Goal: Task Accomplishment & Management: Use online tool/utility

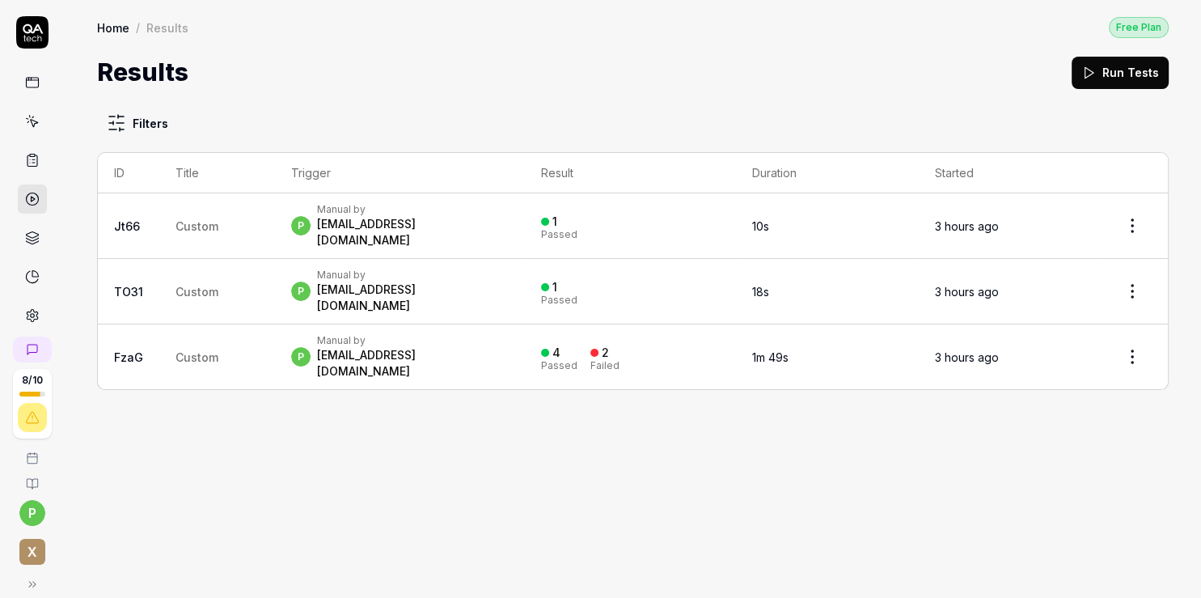
scroll to position [16, 0]
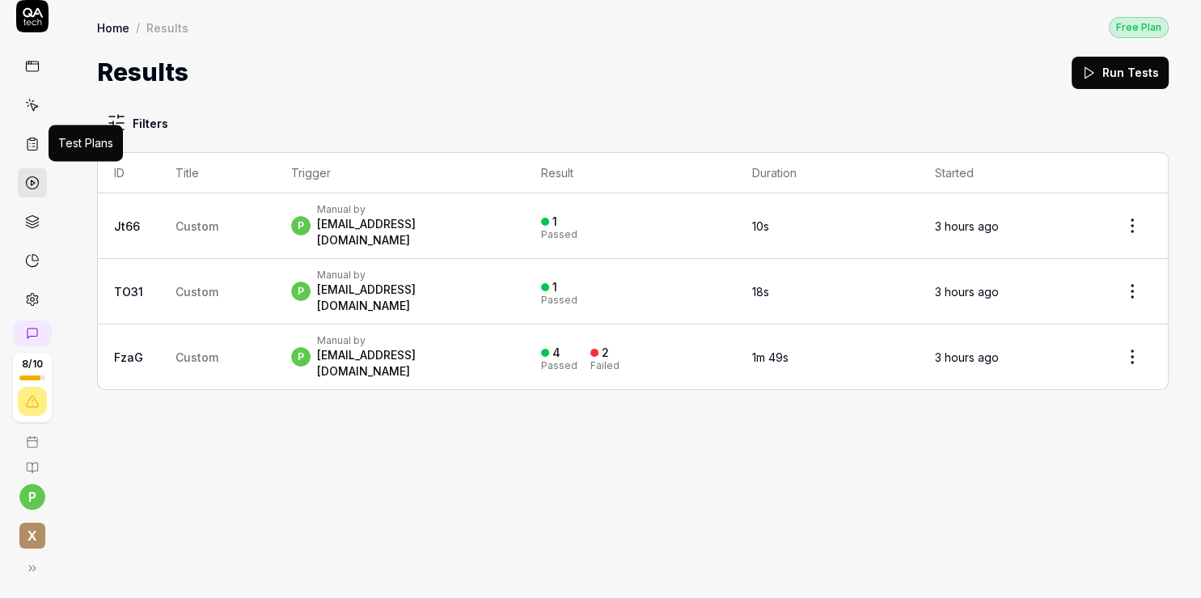
click at [25, 137] on icon at bounding box center [32, 144] width 15 height 15
click at [25, 178] on icon at bounding box center [32, 183] width 15 height 15
click at [33, 184] on link at bounding box center [32, 182] width 29 height 29
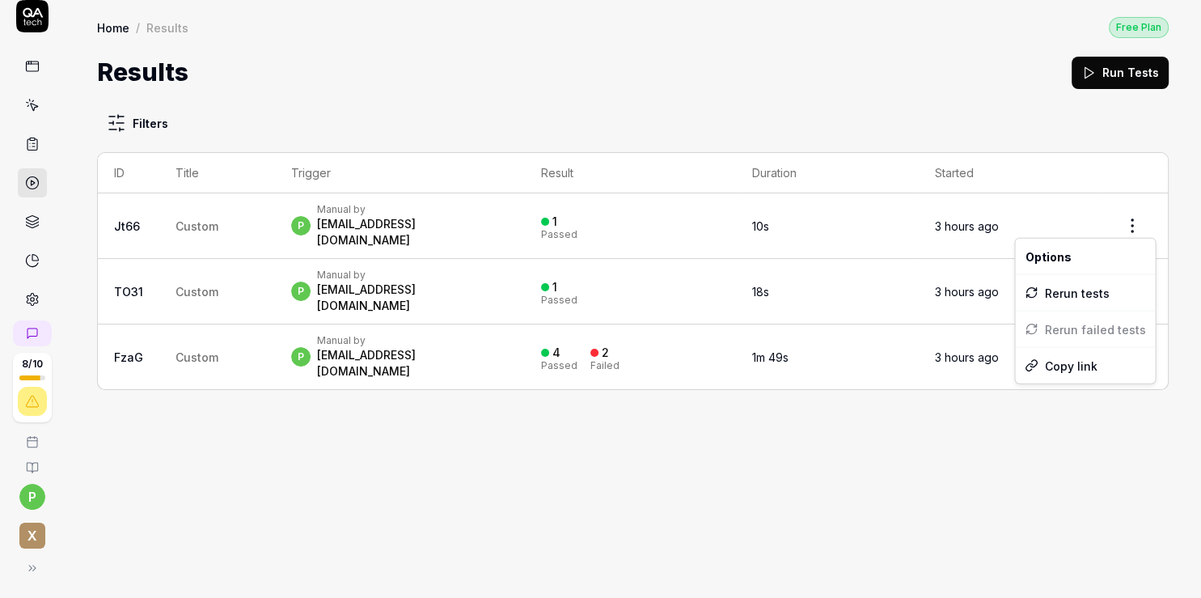
click at [1137, 218] on html "8 / 10 p x Home / Results Free Plan Home / Results Free Plan Results Run Tests …" at bounding box center [600, 299] width 1201 height 598
click at [28, 222] on html "8 / 10 p x Home / Results Free Plan Home / Results Free Plan Results Run Tests …" at bounding box center [600, 299] width 1201 height 598
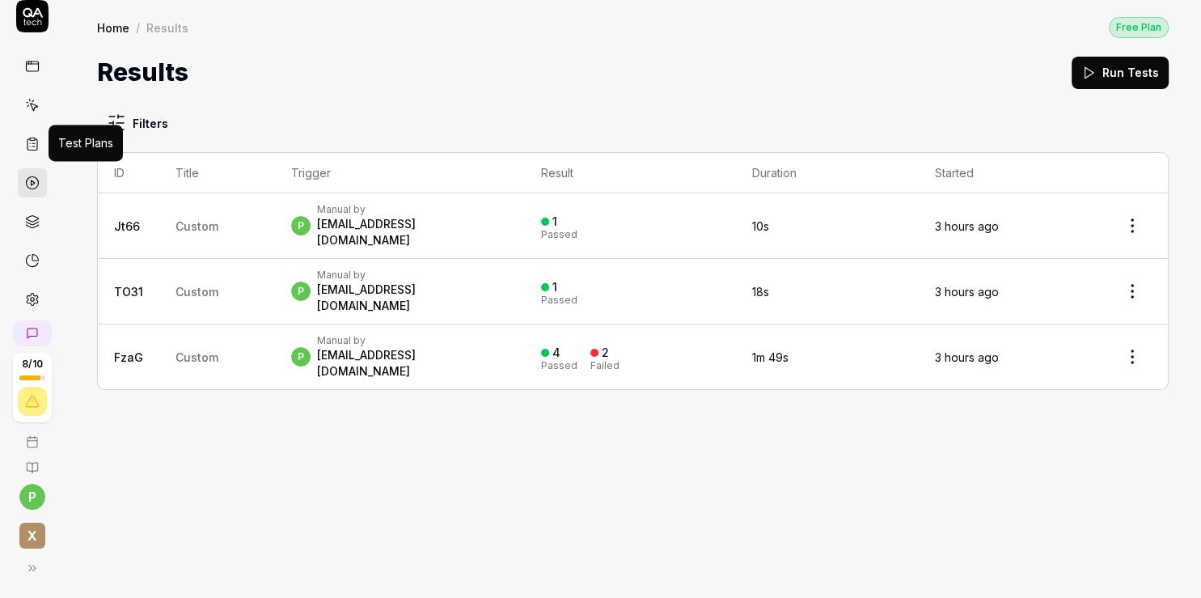
click at [28, 149] on icon at bounding box center [33, 144] width 10 height 11
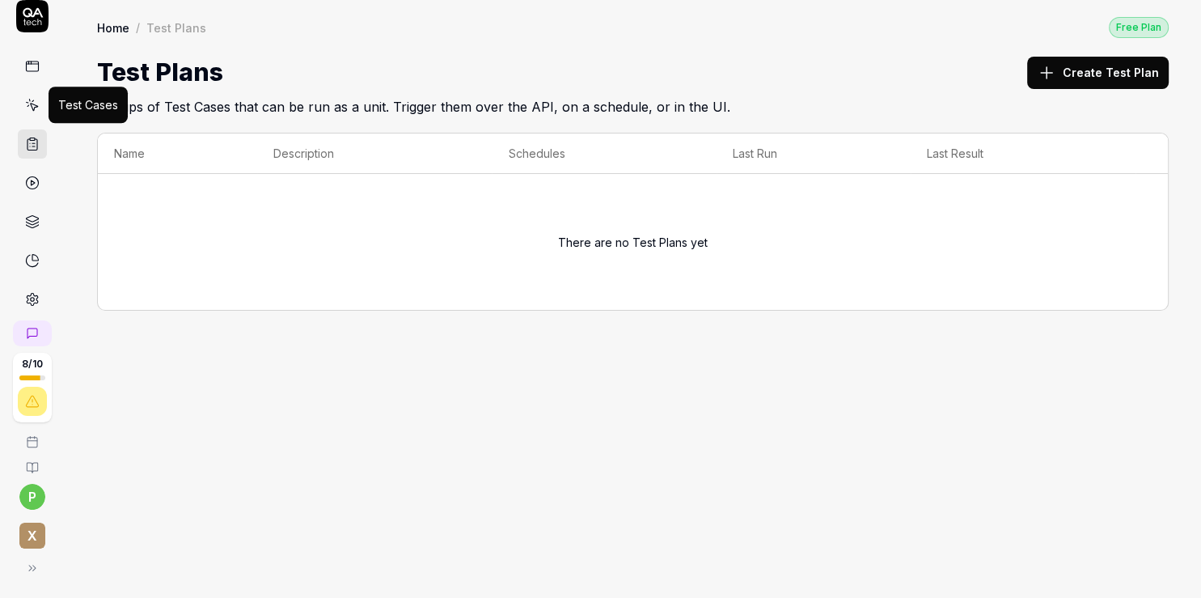
click at [32, 109] on icon at bounding box center [32, 105] width 15 height 15
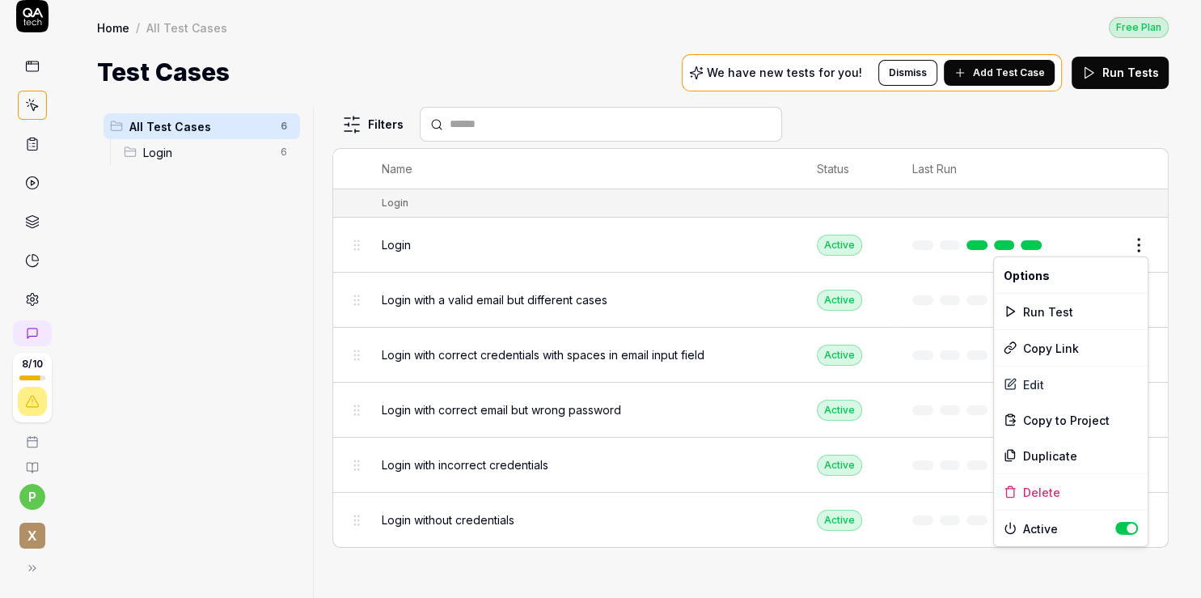
click at [1137, 244] on html "8 / 10 p x Home / All Test Cases Free Plan Home / All Test Cases Free Plan Test…" at bounding box center [600, 299] width 1201 height 598
click at [1082, 301] on div "Run Test" at bounding box center [1071, 312] width 154 height 36
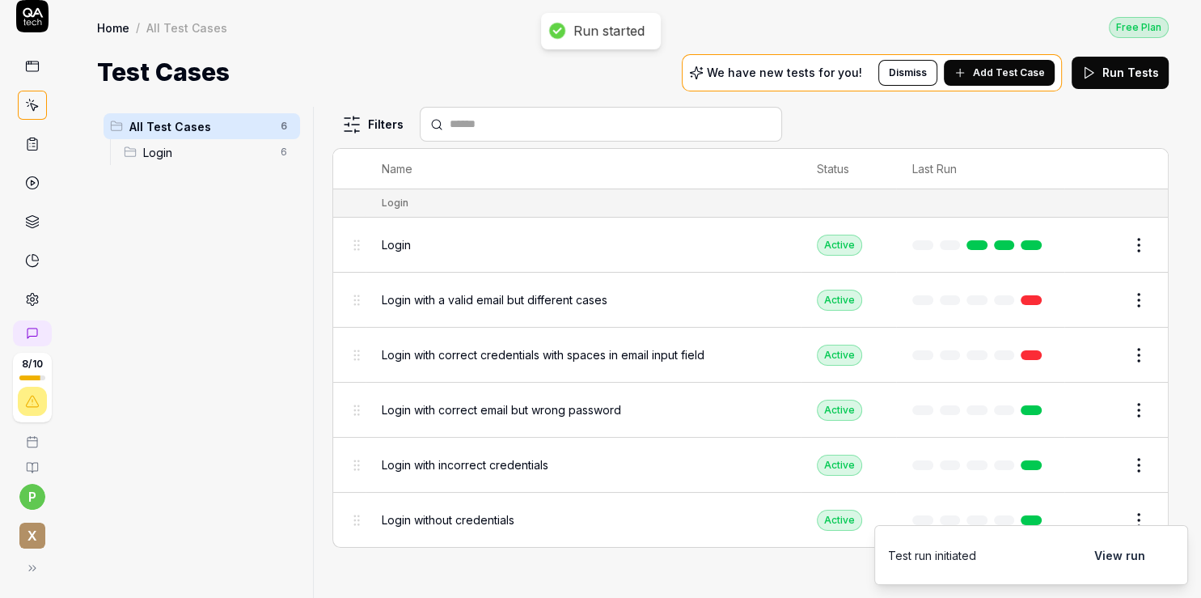
click at [1134, 553] on button "View run" at bounding box center [1120, 555] width 70 height 32
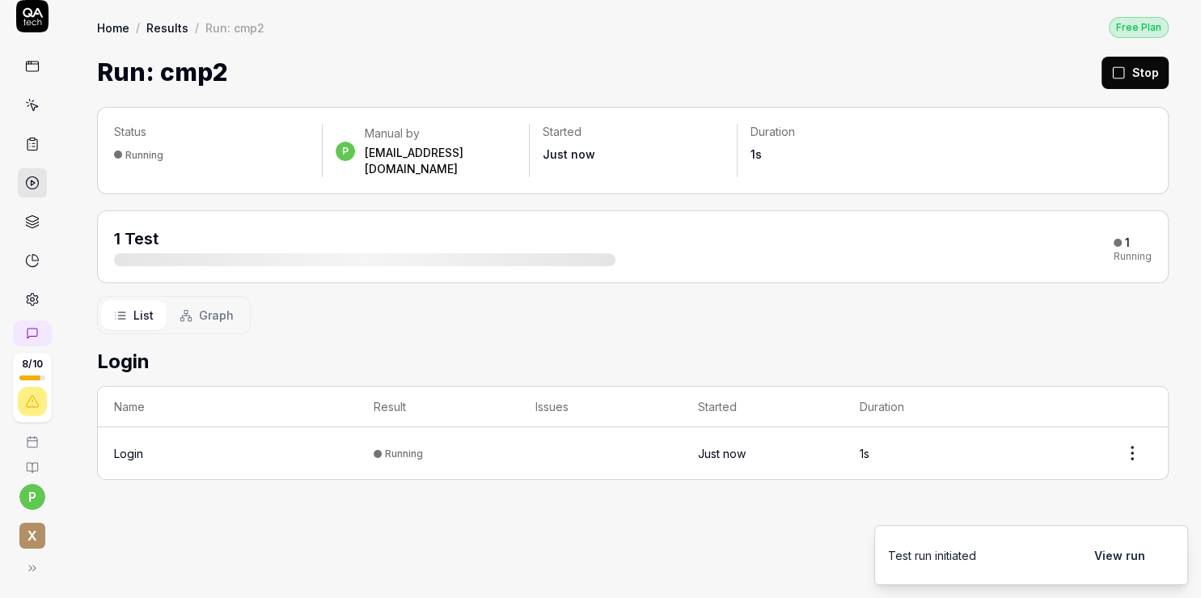
click at [130, 445] on div "Login" at bounding box center [128, 453] width 29 height 17
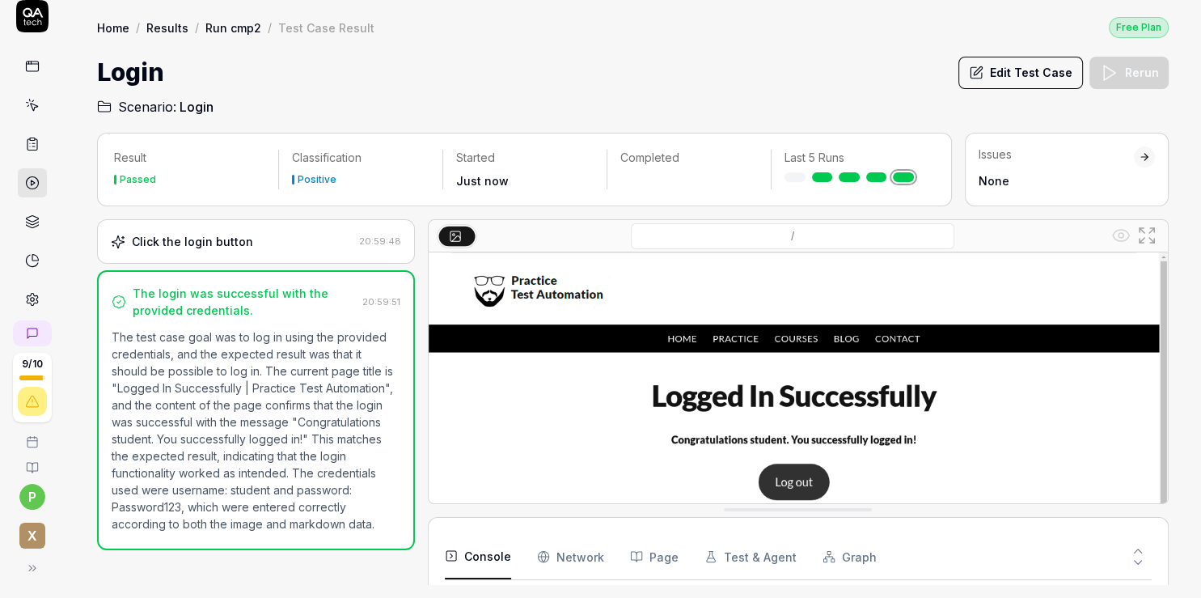
click at [1035, 75] on button "Edit Test Case" at bounding box center [1021, 73] width 125 height 32
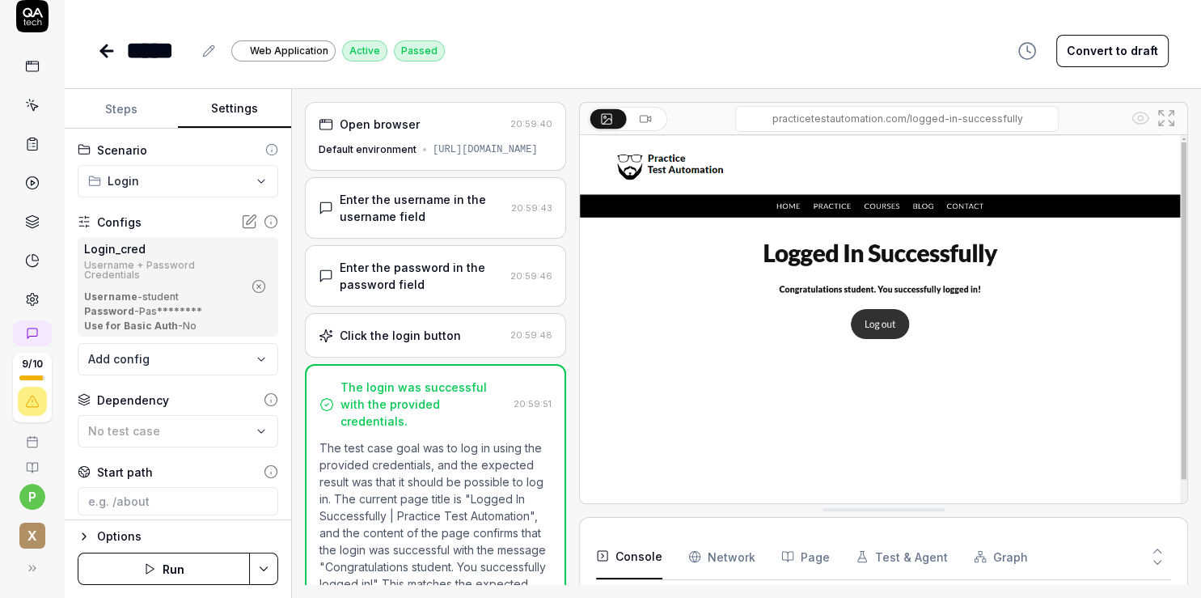
click at [220, 109] on button "Settings" at bounding box center [234, 109] width 113 height 39
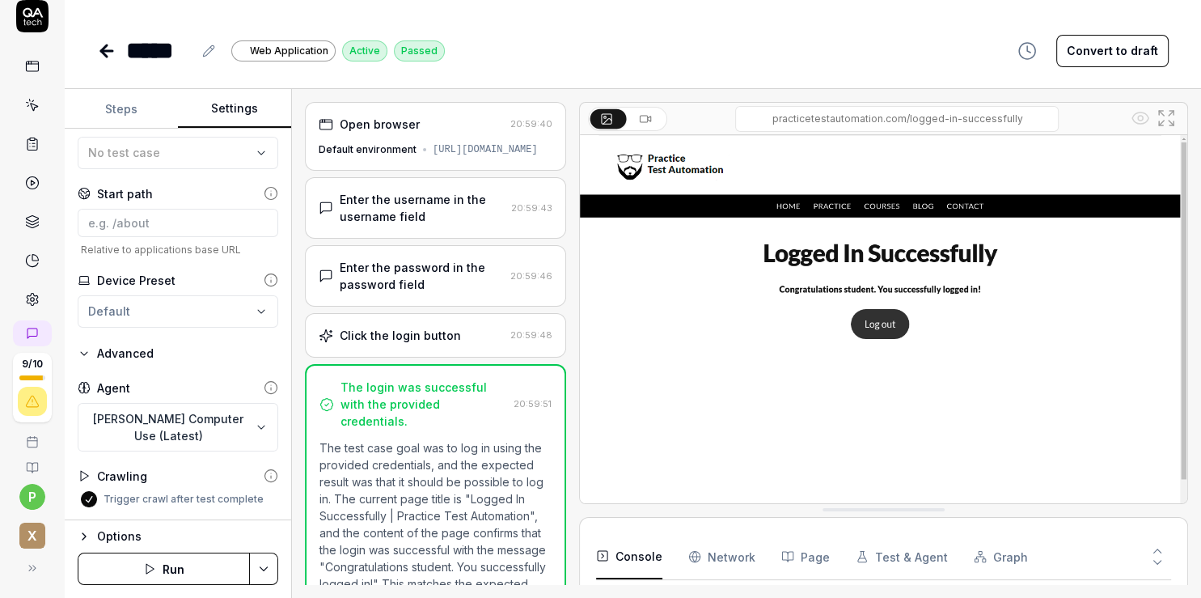
scroll to position [280, 0]
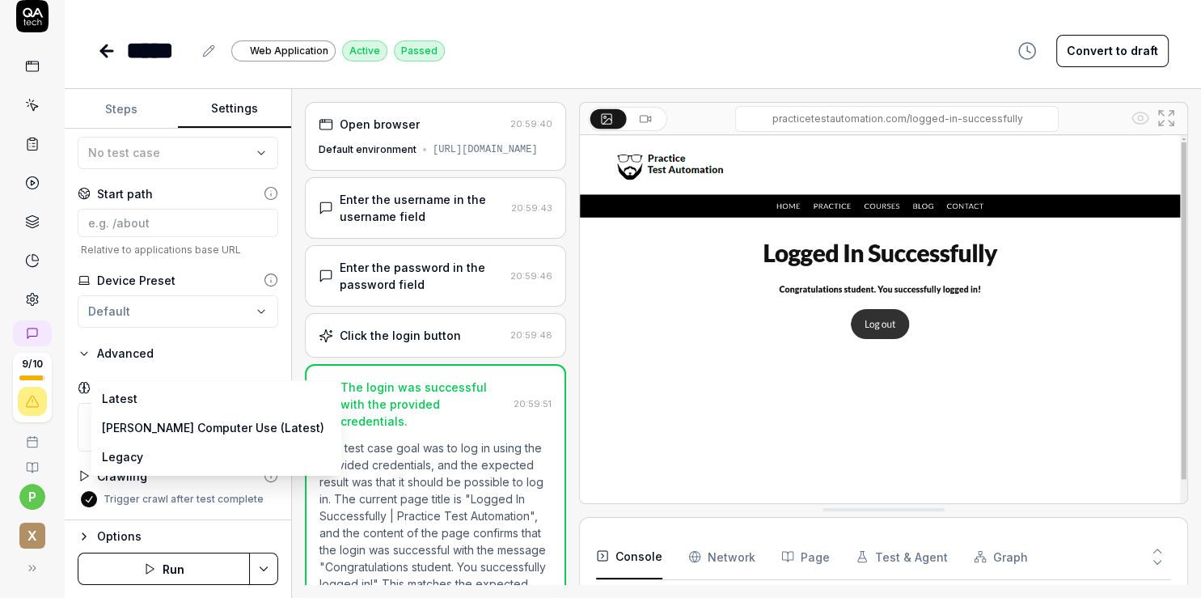
click at [254, 430] on body "**********" at bounding box center [600, 299] width 1201 height 598
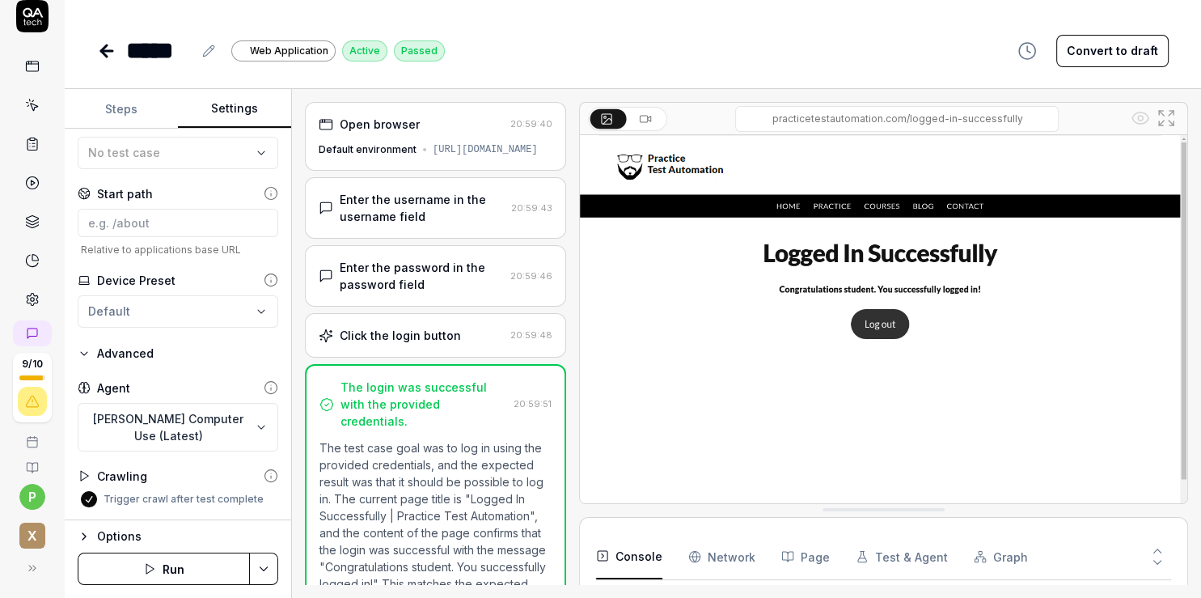
click at [242, 429] on body "**********" at bounding box center [600, 299] width 1201 height 598
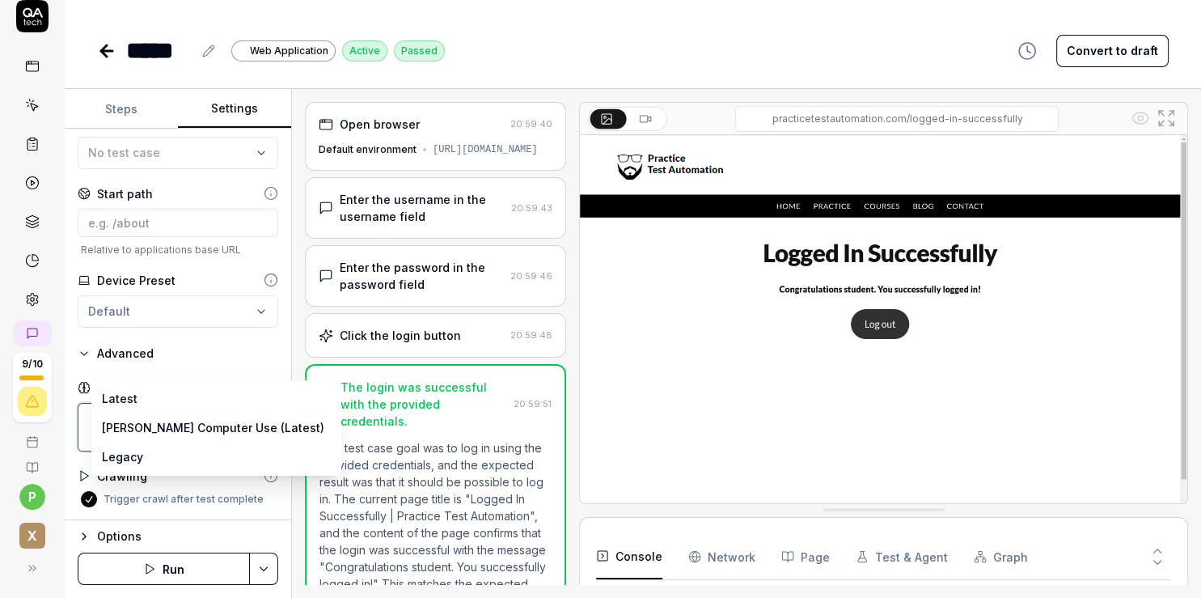
click at [25, 461] on html "**********" at bounding box center [600, 299] width 1201 height 598
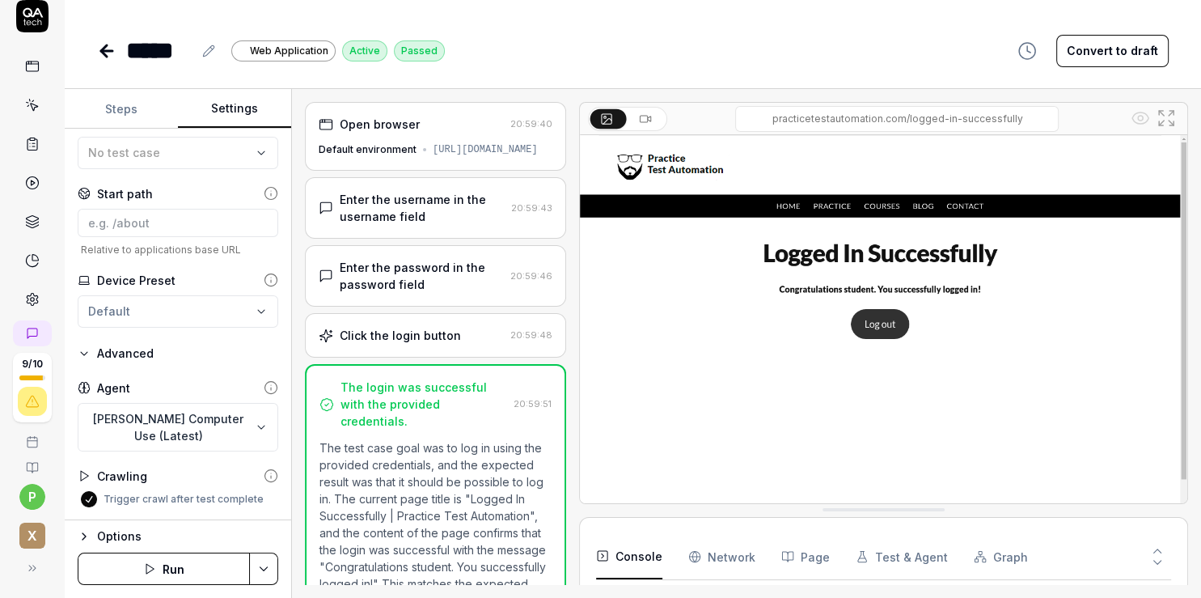
click at [28, 465] on icon at bounding box center [32, 467] width 13 height 13
click at [146, 426] on body "**********" at bounding box center [600, 299] width 1201 height 598
click at [25, 66] on icon at bounding box center [32, 66] width 15 height 15
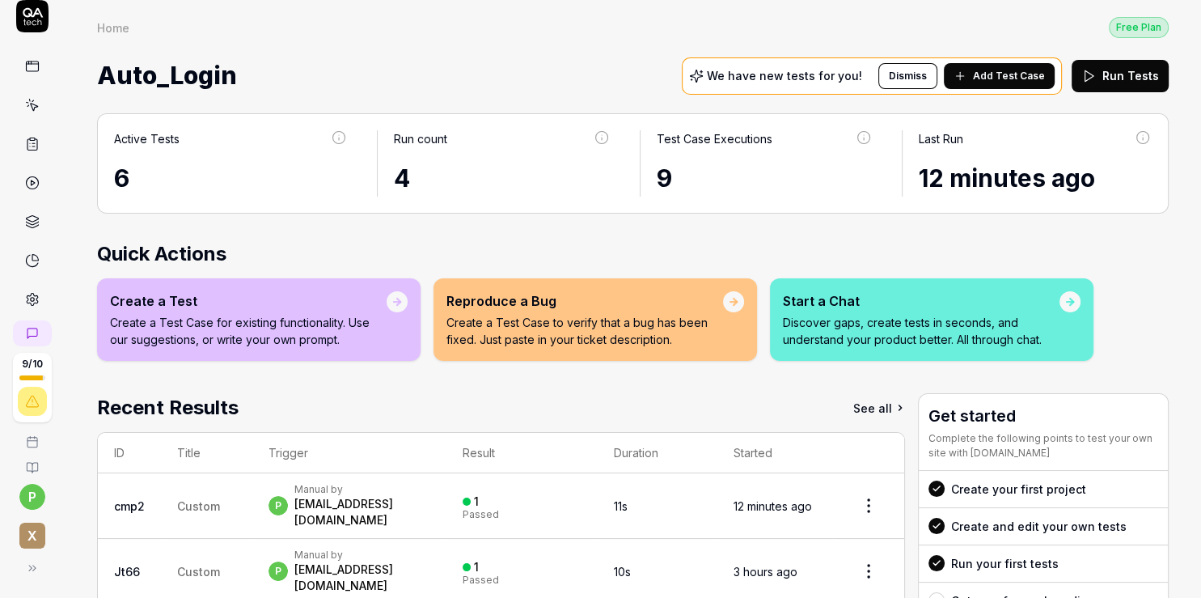
click at [814, 303] on div "Start a Chat" at bounding box center [921, 300] width 277 height 19
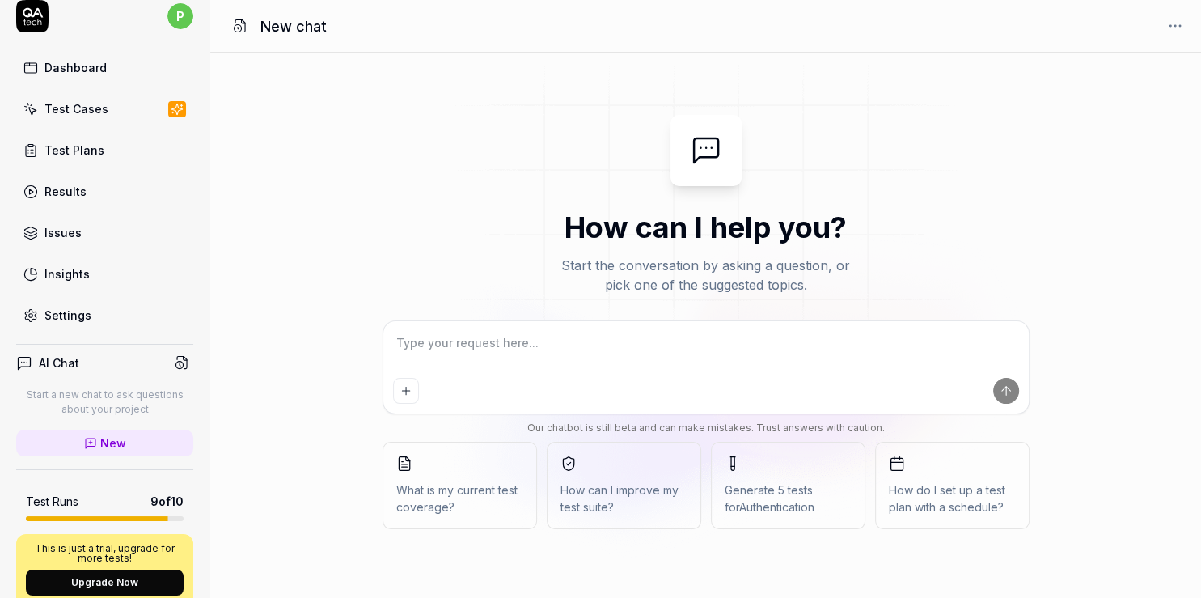
click at [510, 345] on textarea at bounding box center [706, 351] width 626 height 40
click at [493, 346] on textarea at bounding box center [706, 351] width 626 height 40
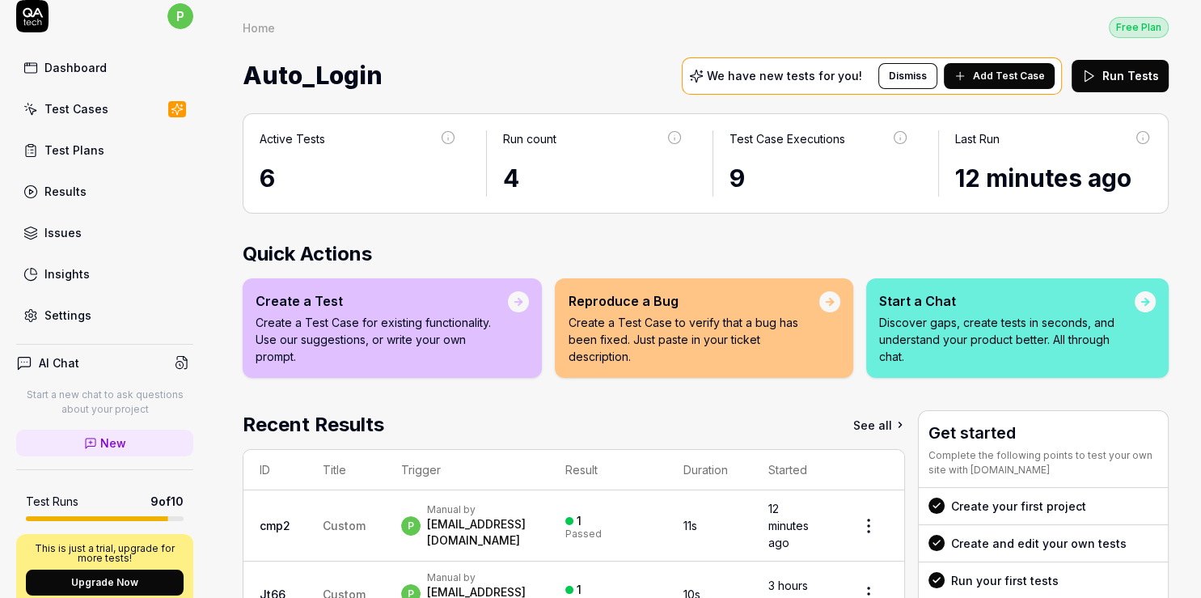
click at [328, 297] on div "Create a Test" at bounding box center [382, 300] width 252 height 19
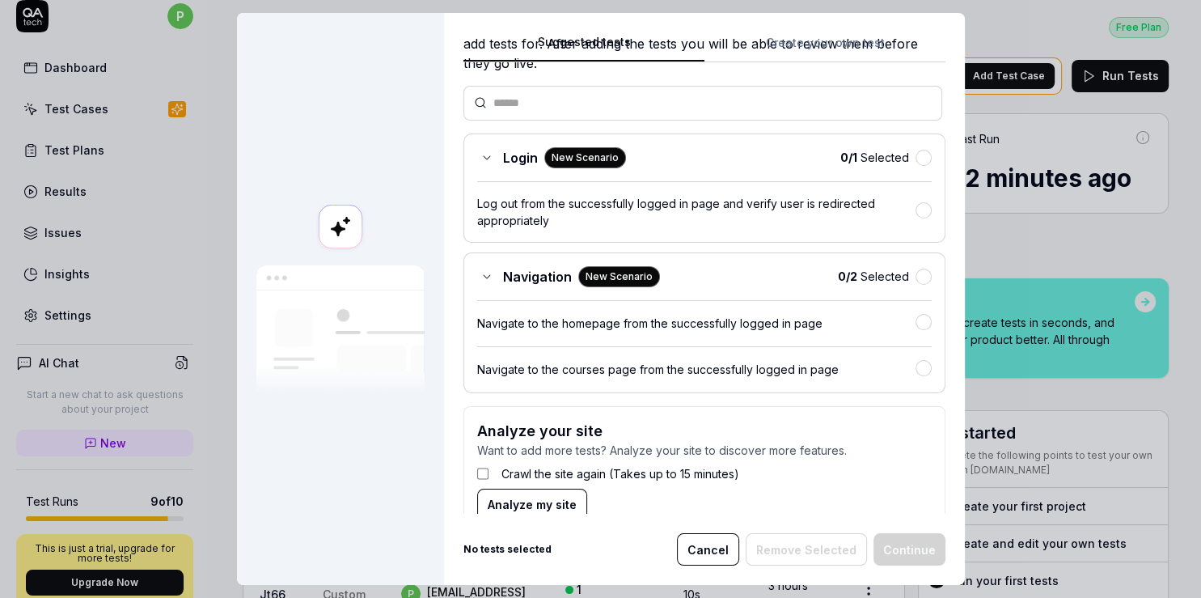
scroll to position [124, 0]
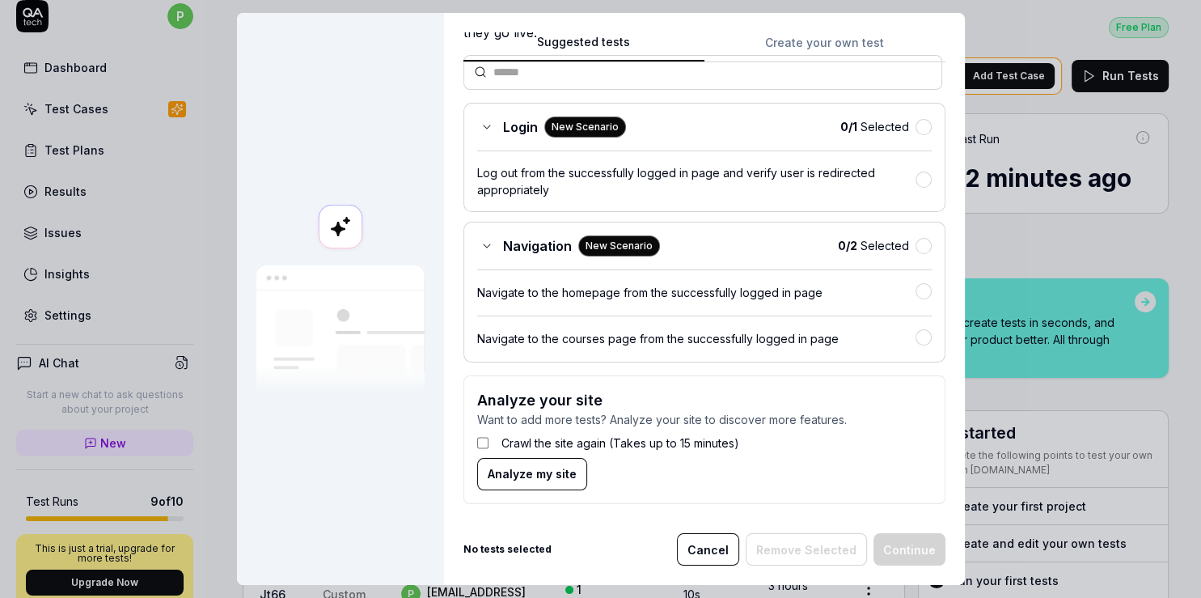
click at [830, 44] on div "Suggested tests Create your own test Select tests Our AI discovered the followi…" at bounding box center [705, 272] width 482 height 481
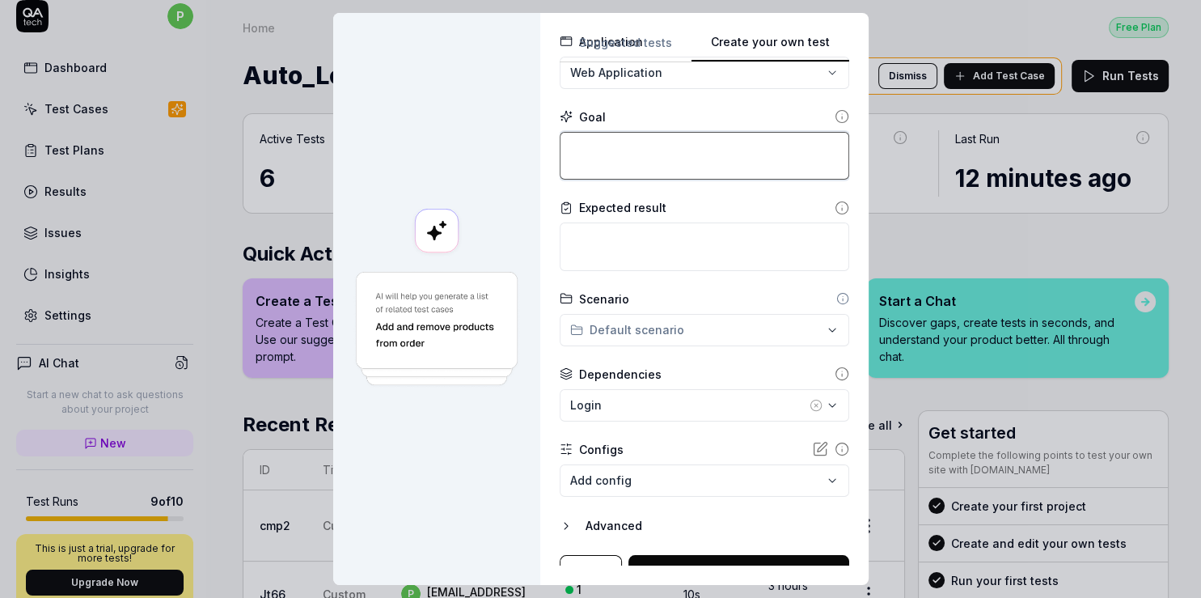
click at [582, 163] on textarea at bounding box center [705, 156] width 290 height 49
type textarea "*"
type textarea "L"
type textarea "*"
type textarea "Lo"
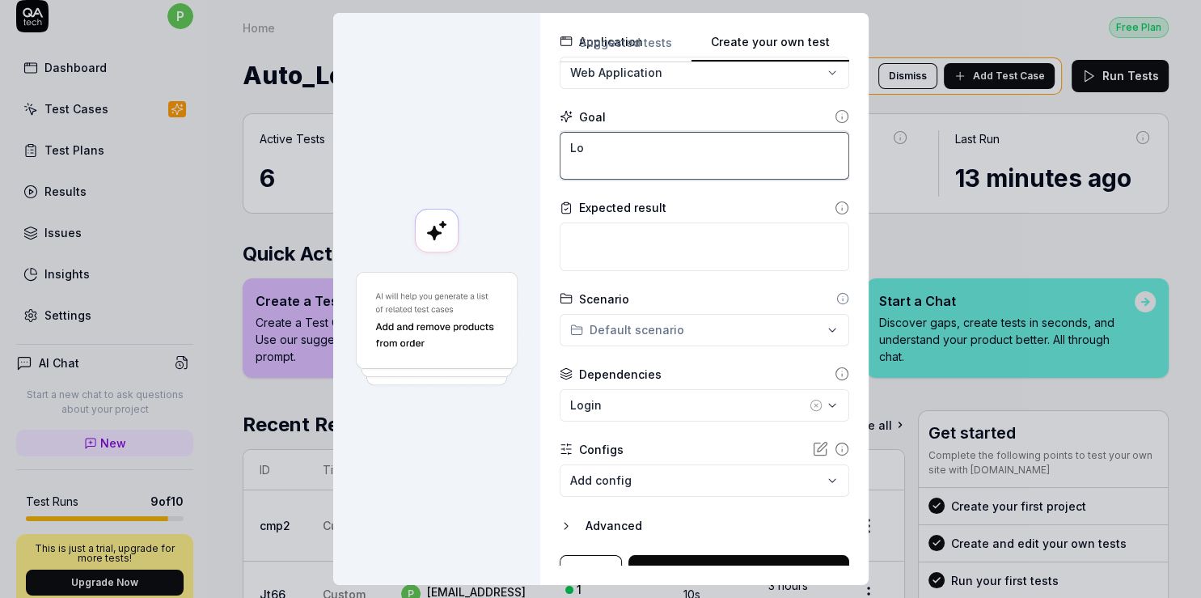
type textarea "*"
type textarea "Log"
type textarea "*"
type textarea "Logi"
type textarea "*"
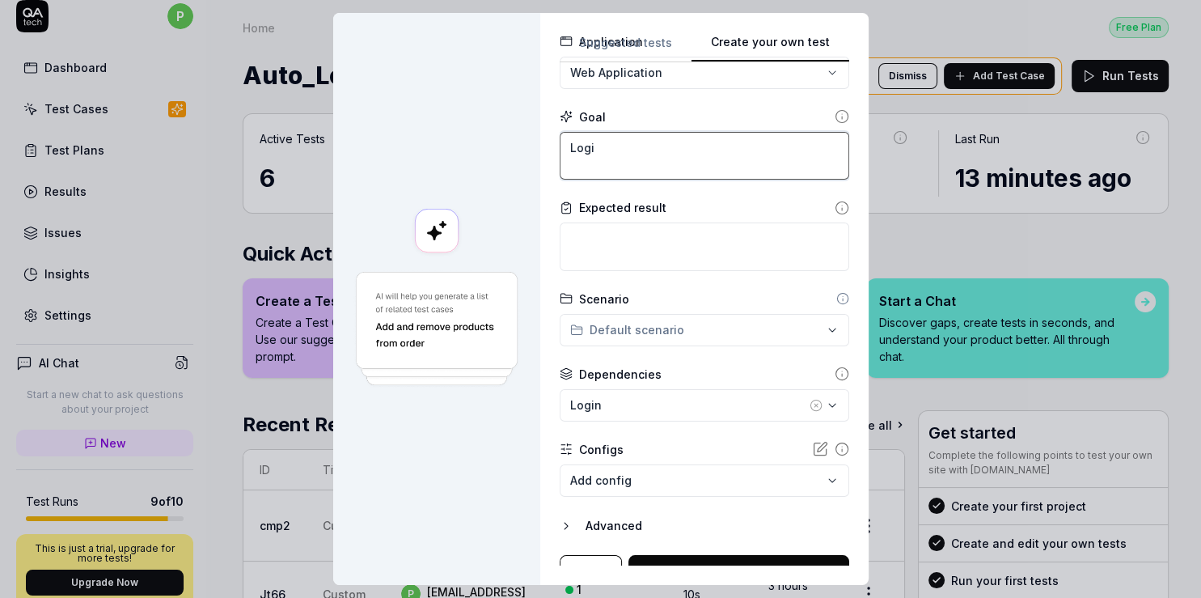
type textarea "Login"
type textarea "*"
type textarea "Login"
type textarea "*"
type textarea "Login t"
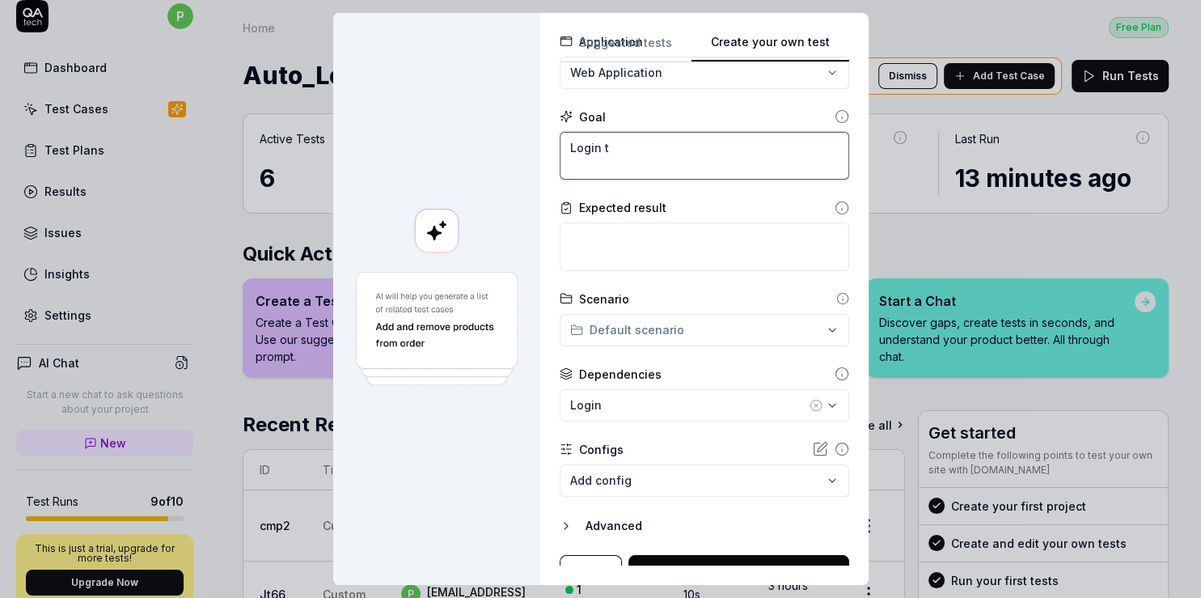
type textarea "*"
type textarea "Login to"
type textarea "*"
type textarea "Login to"
type textarea "*"
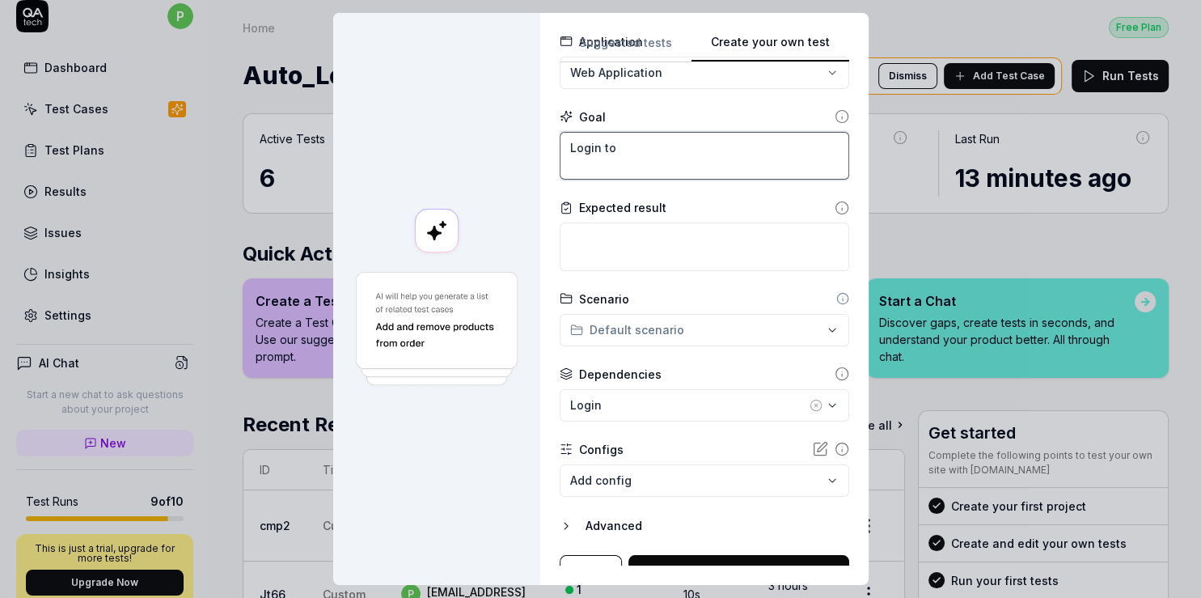
type textarea "Login to a"
type textarea "*"
type textarea "Login to ap"
type textarea "*"
type textarea "Login to app"
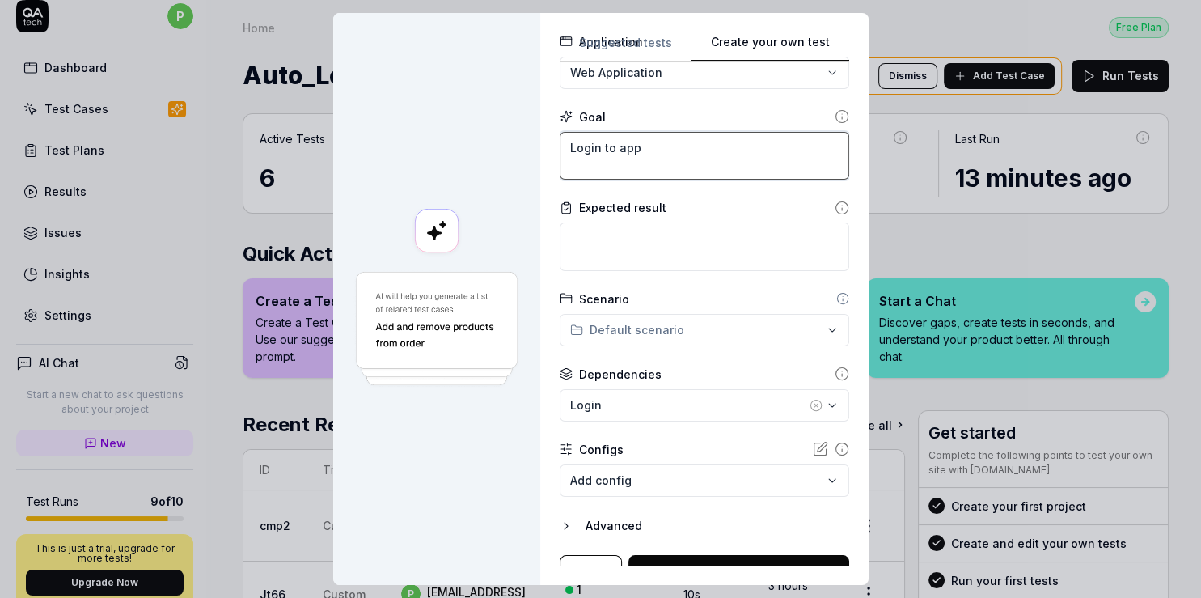
type textarea "*"
type textarea "Login to appl"
type textarea "*"
type textarea "Login to appli"
type textarea "*"
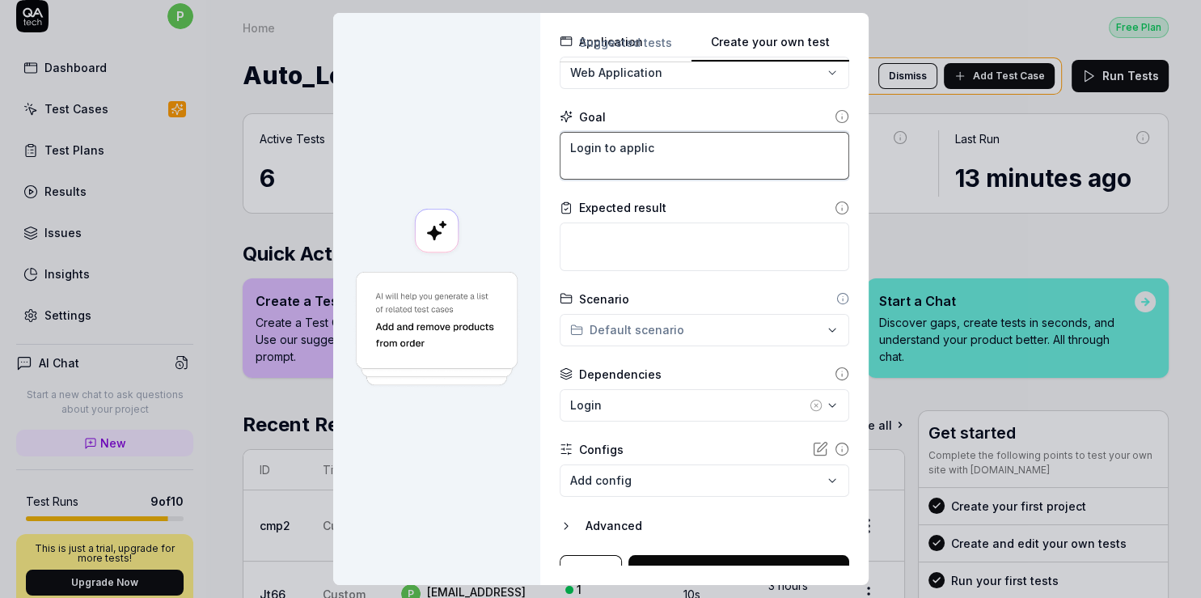
type textarea "Login to applica"
type textarea "*"
type textarea "Login to applicat"
type textarea "*"
type textarea "Login to applicati"
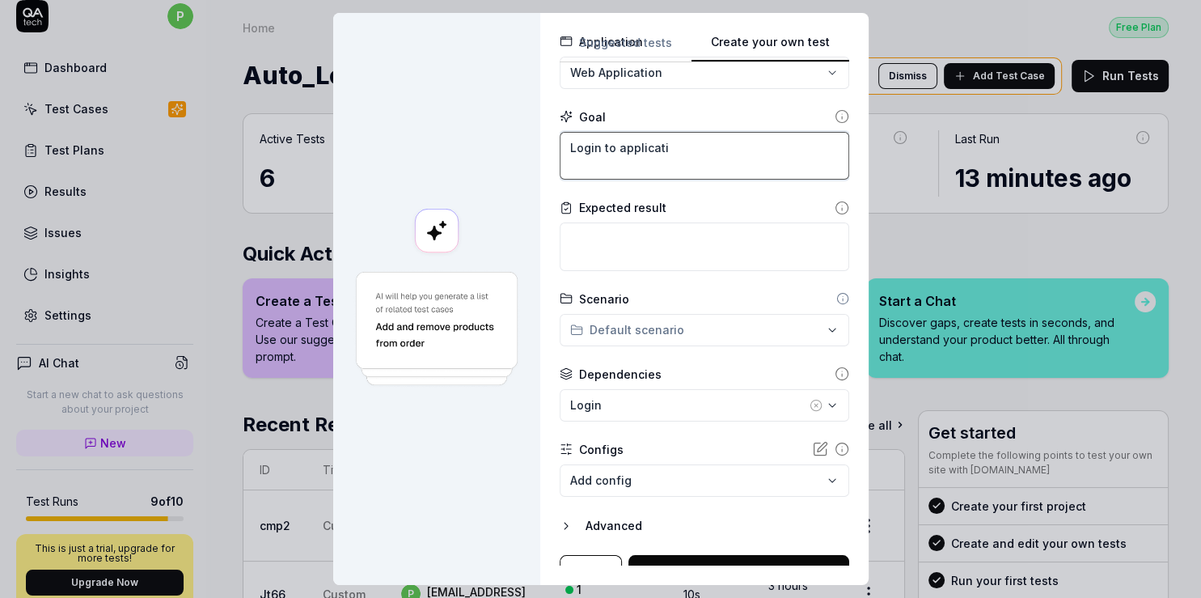
type textarea "*"
type textarea "Login to applicatio"
type textarea "*"
type textarea "Login to application"
type textarea "*"
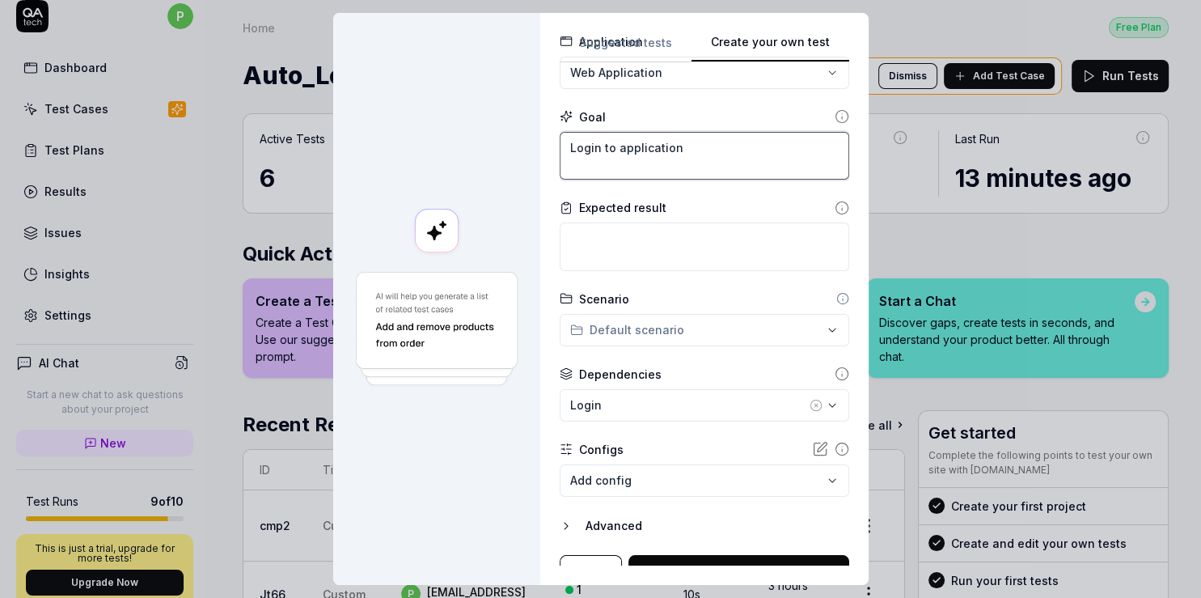
type textarea "Login to application"
type textarea "*"
type textarea "Login to application s"
type textarea "*"
type textarea "Login to application su"
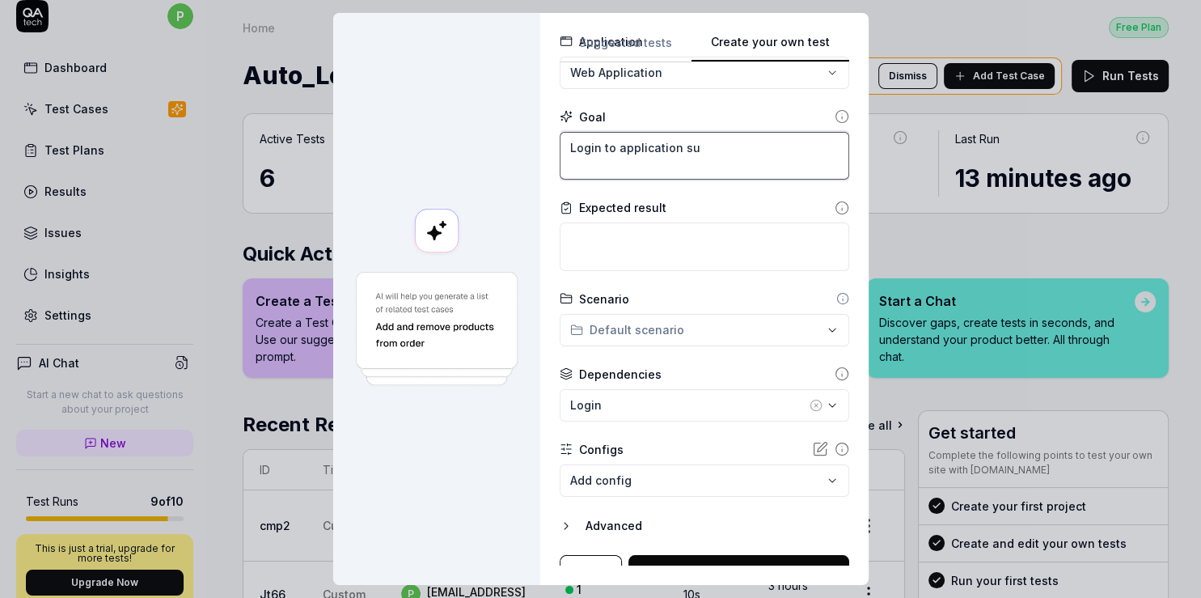
type textarea "*"
type textarea "Login to application suc"
type textarea "*"
type textarea "Login to application succ"
type textarea "*"
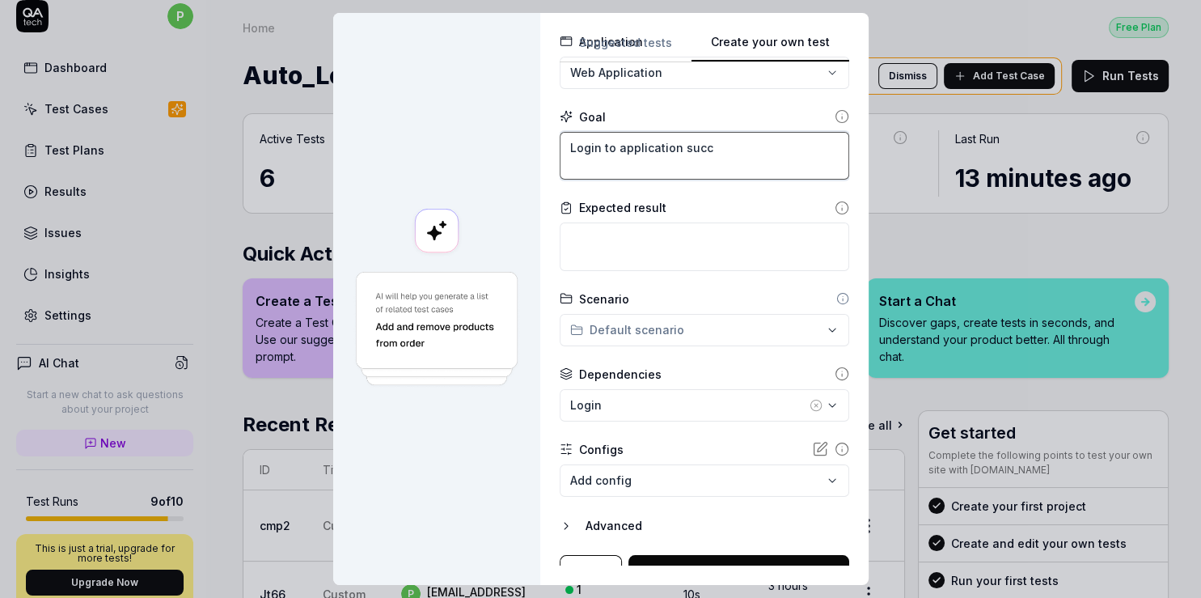
type textarea "Login to application succe"
type textarea "*"
type textarea "Login to application succes"
type textarea "*"
type textarea "Login to application success"
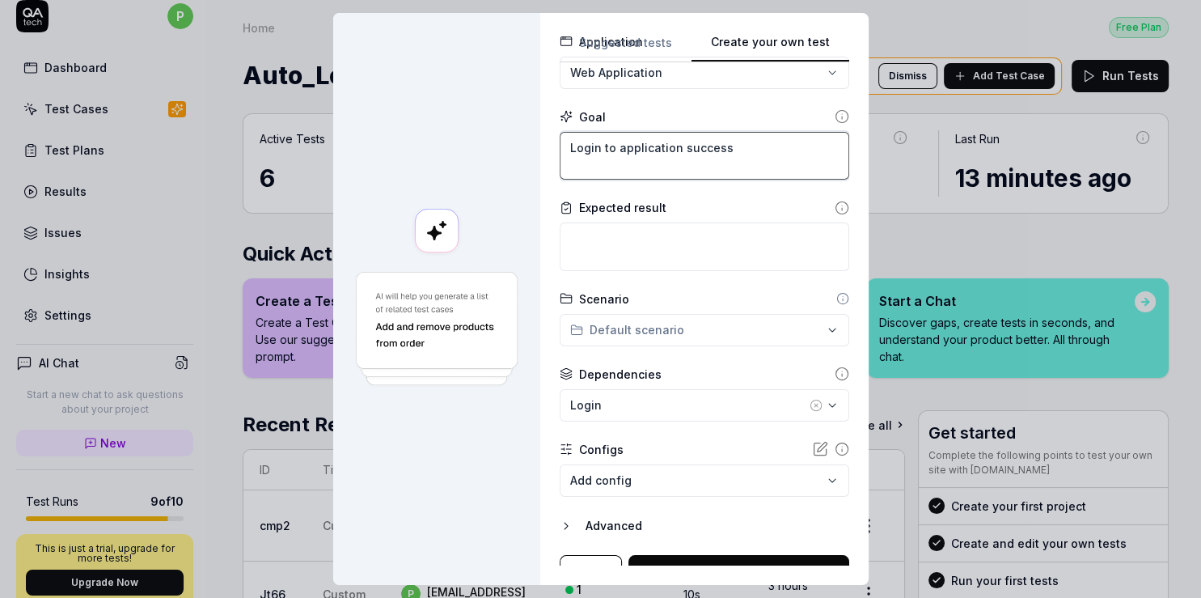
type textarea "*"
type textarea "Login to application successf"
type textarea "*"
type textarea "Login to application successfu"
type textarea "*"
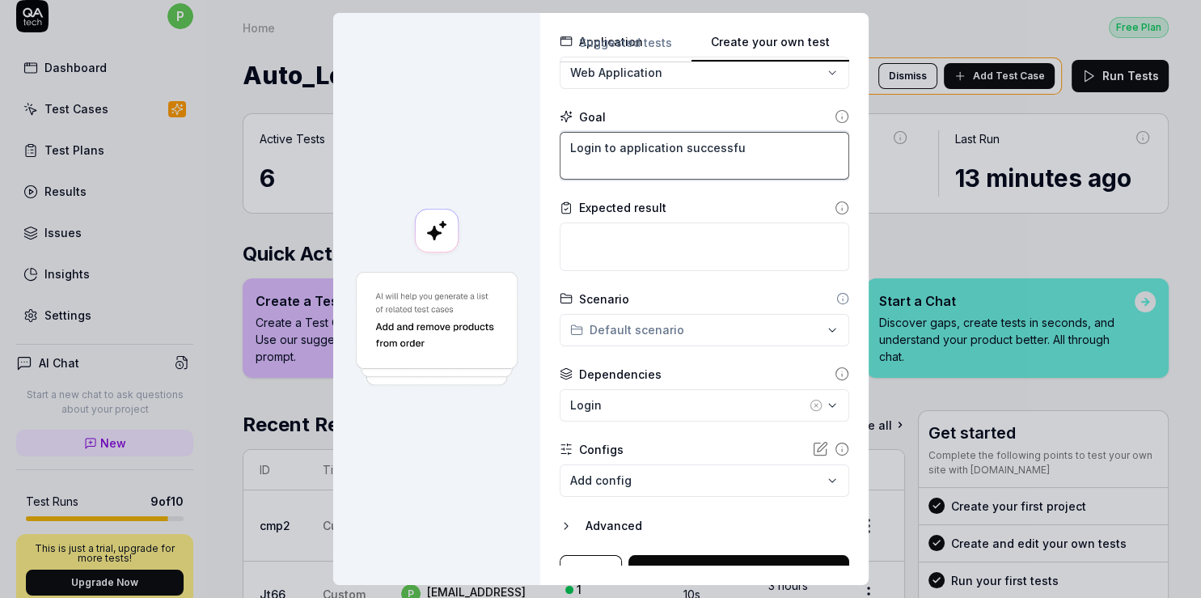
type textarea "Login to application successful"
type textarea "*"
type textarea "Login to application successfull"
type textarea "*"
type textarea "Login to application successfully"
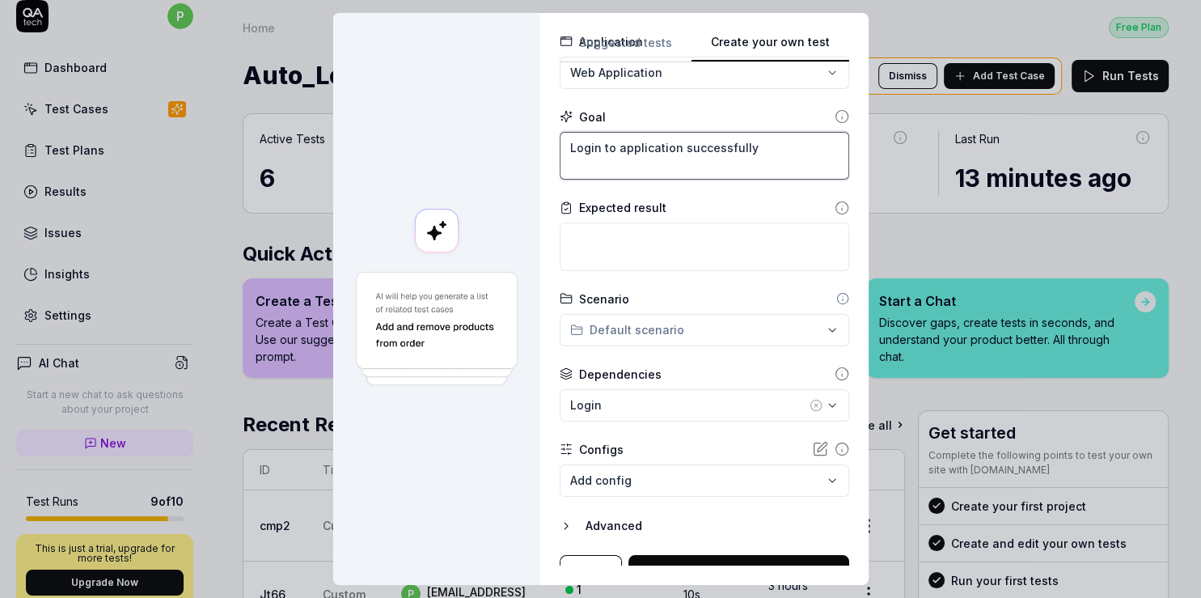
type textarea "*"
type textarea "Login to application successfully"
type textarea "*"
type textarea "Login to application successfully w"
type textarea "*"
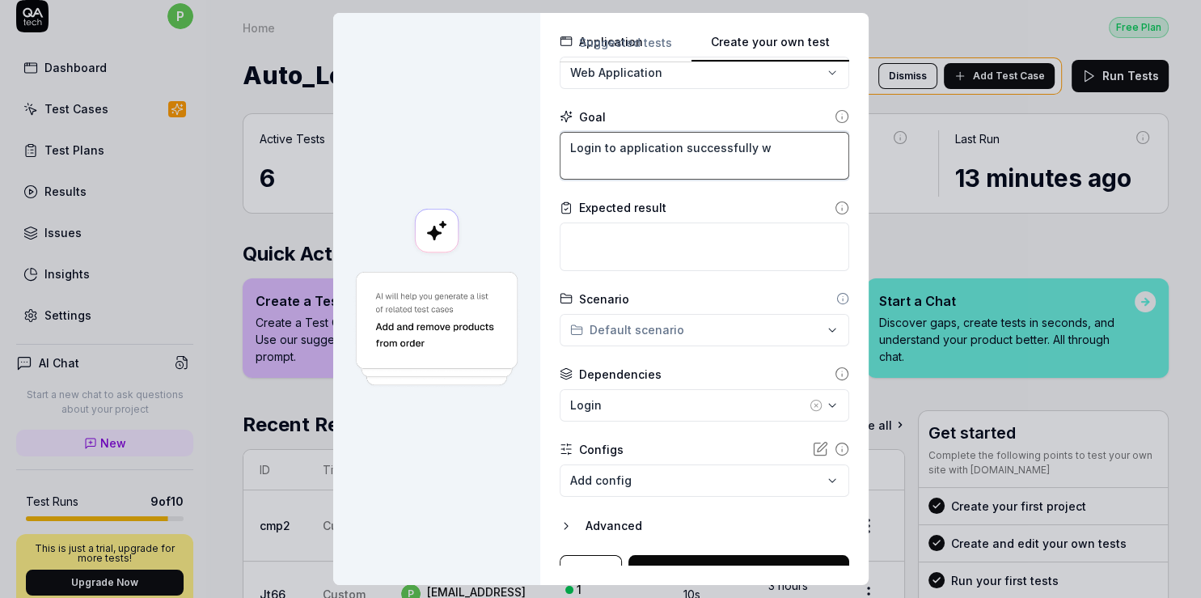
type textarea "Login to application successfully wi"
type textarea "*"
type textarea "Login to application successfully wit"
type textarea "*"
type textarea "Login to application successfully with"
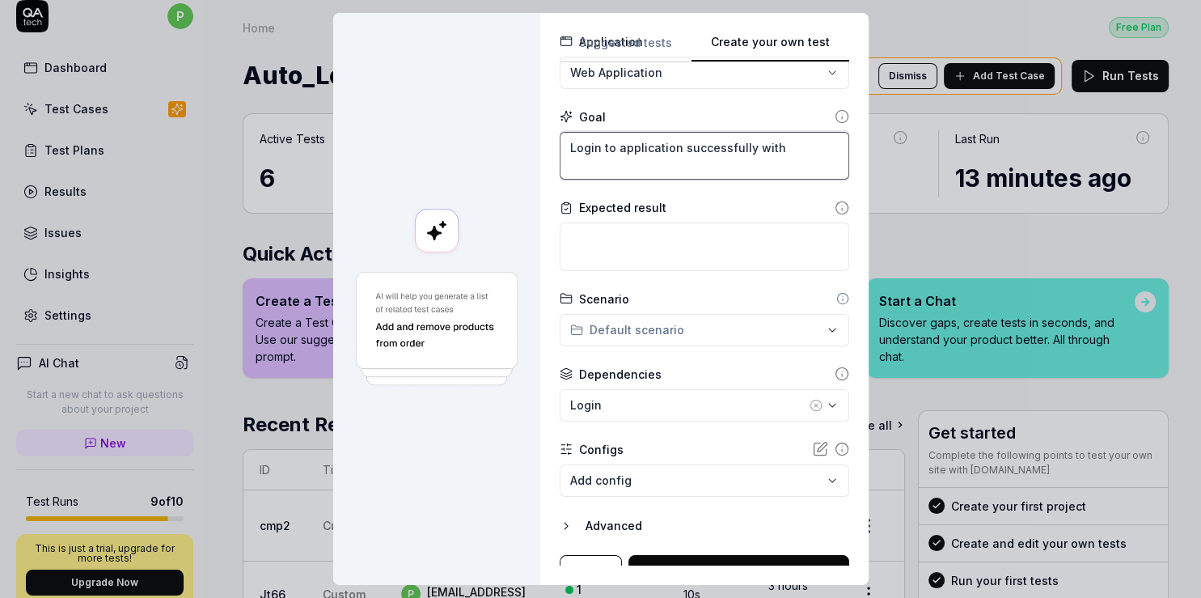
type textarea "*"
type textarea "Login to application successfully with"
type textarea "*"
type textarea "Login to application successfully with va"
type textarea "*"
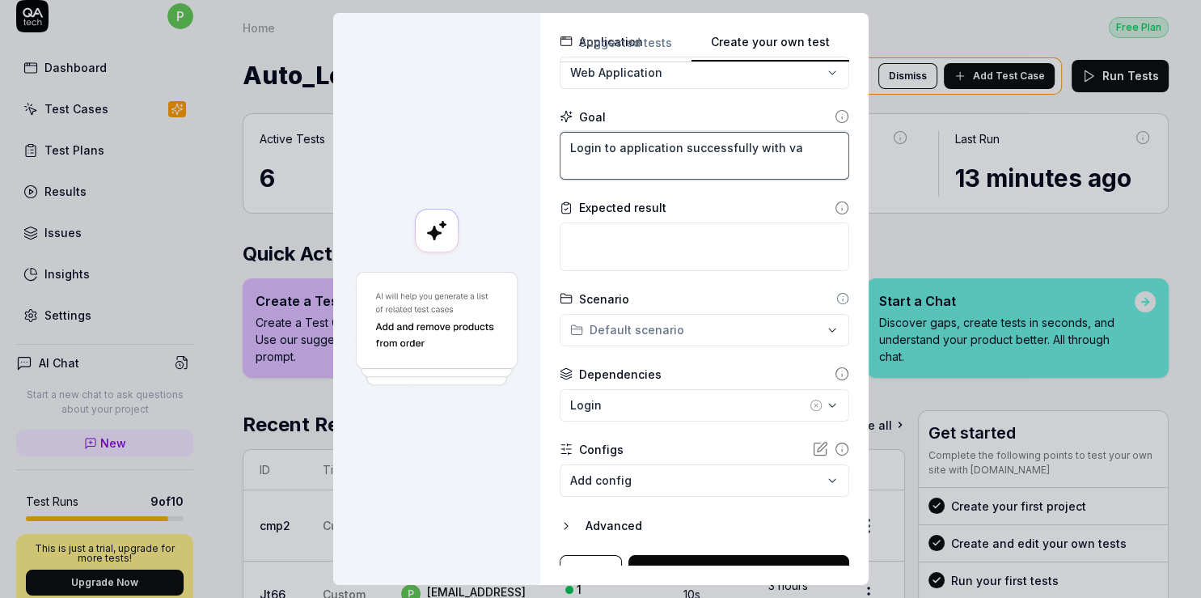
type textarea "Login to application successfully with val"
type textarea "*"
type textarea "Login to application successfully with vali"
type textarea "*"
type textarea "Login to application successfully with valid"
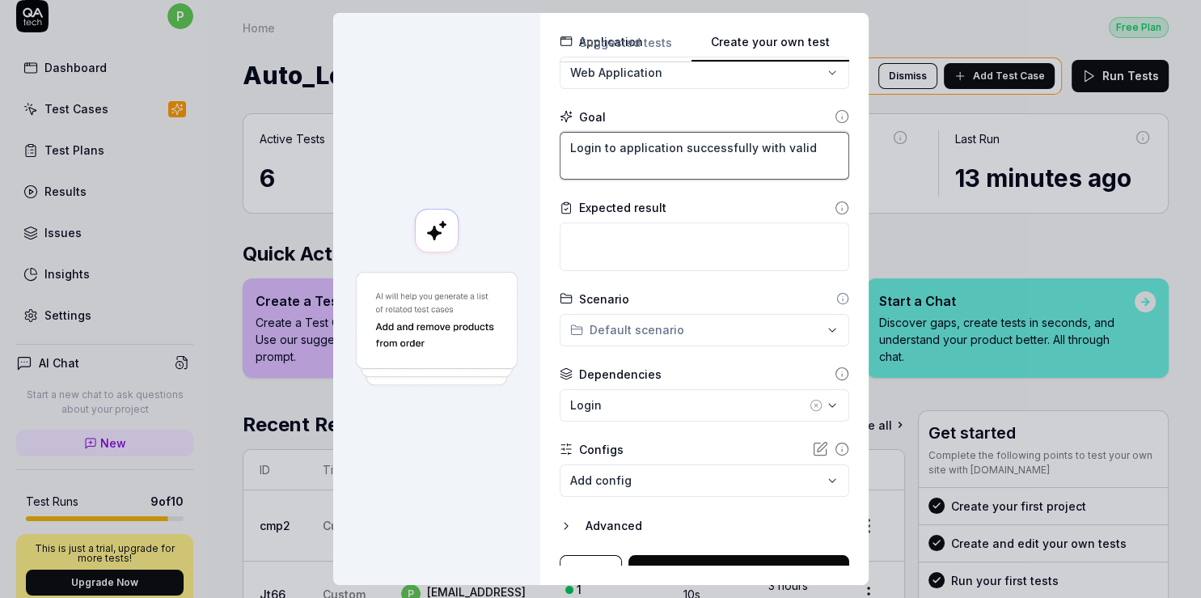
type textarea "*"
type textarea "Login to application successfully with valid"
type textarea "*"
type textarea "Login to application successfully with valid c"
type textarea "*"
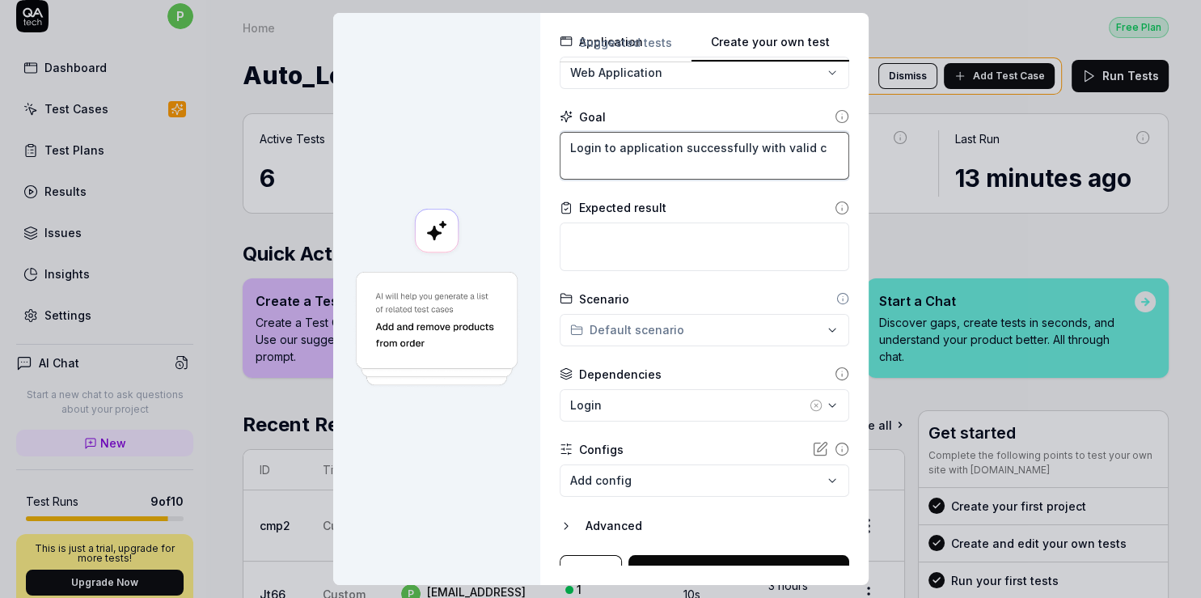
type textarea "Login to application successfully with valid cr"
type textarea "*"
type textarea "Login to application successfully with valid cre"
type textarea "*"
type textarea "Login to application successfully with valid cred"
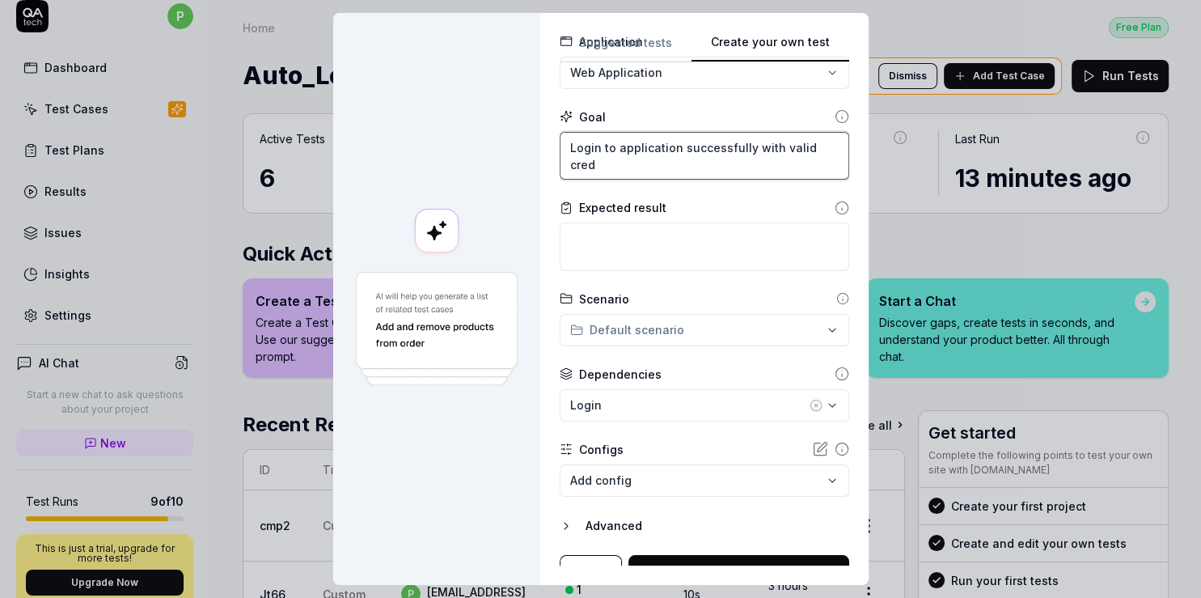
type textarea "*"
type textarea "Login to application successfully with valid crede"
type textarea "*"
type textarea "Login to application successfully with valid creden"
type textarea "*"
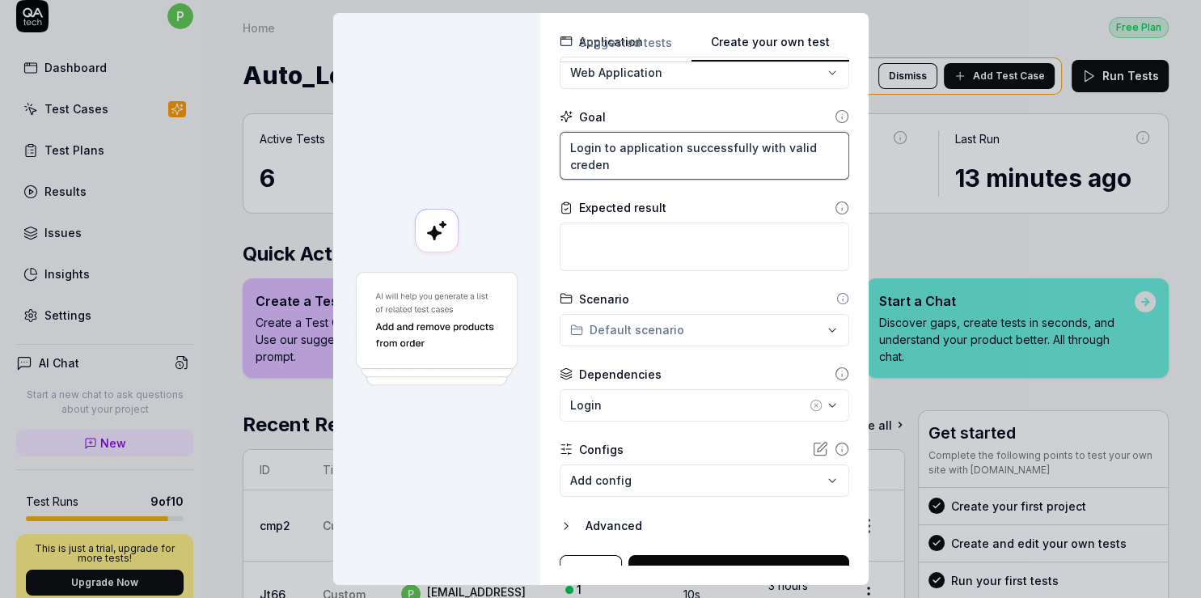
type textarea "Login to application successfully with valid credent"
type textarea "*"
type textarea "Login to application successfully with valid credenti"
type textarea "*"
type textarea "Login to application successfully with valid credentia"
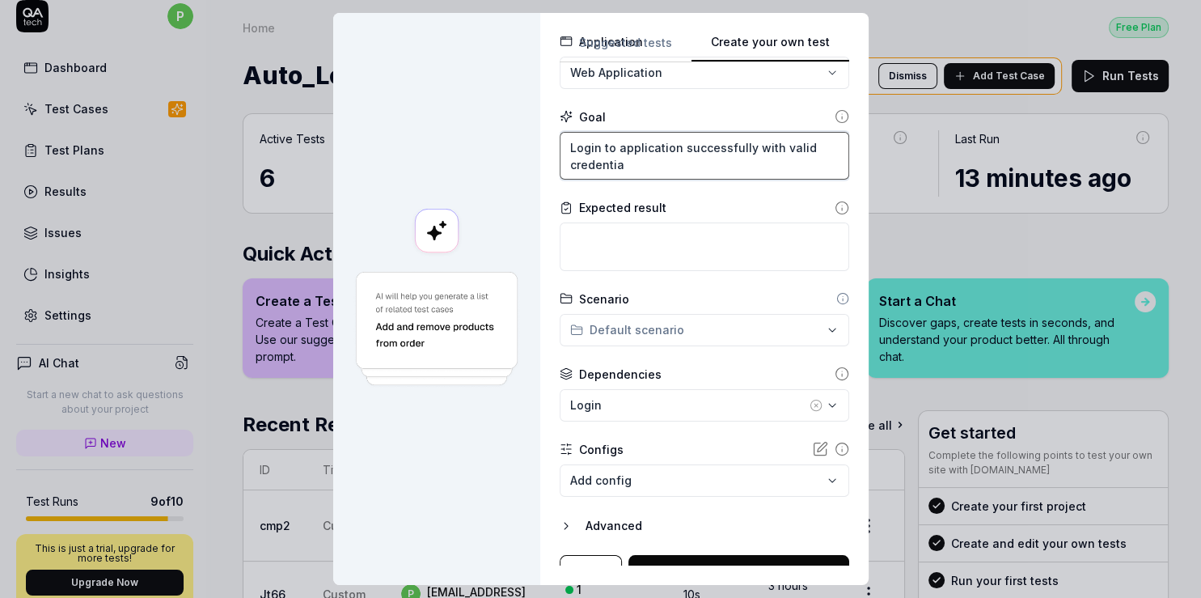
type textarea "*"
type textarea "Login to application successfully with valid credential"
type textarea "*"
type textarea "Login to application successfully with valid credentials"
drag, startPoint x: 659, startPoint y: 17, endPoint x: 461, endPoint y: -69, distance: 215.2
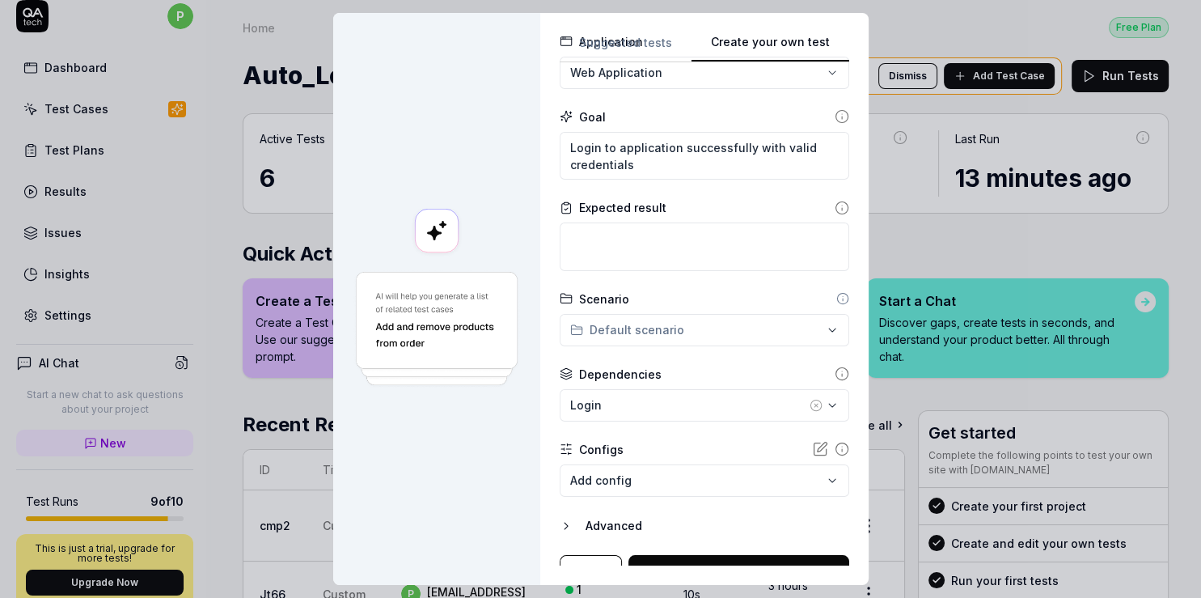
click at [461, 13] on div "**********" at bounding box center [601, 299] width 536 height 572
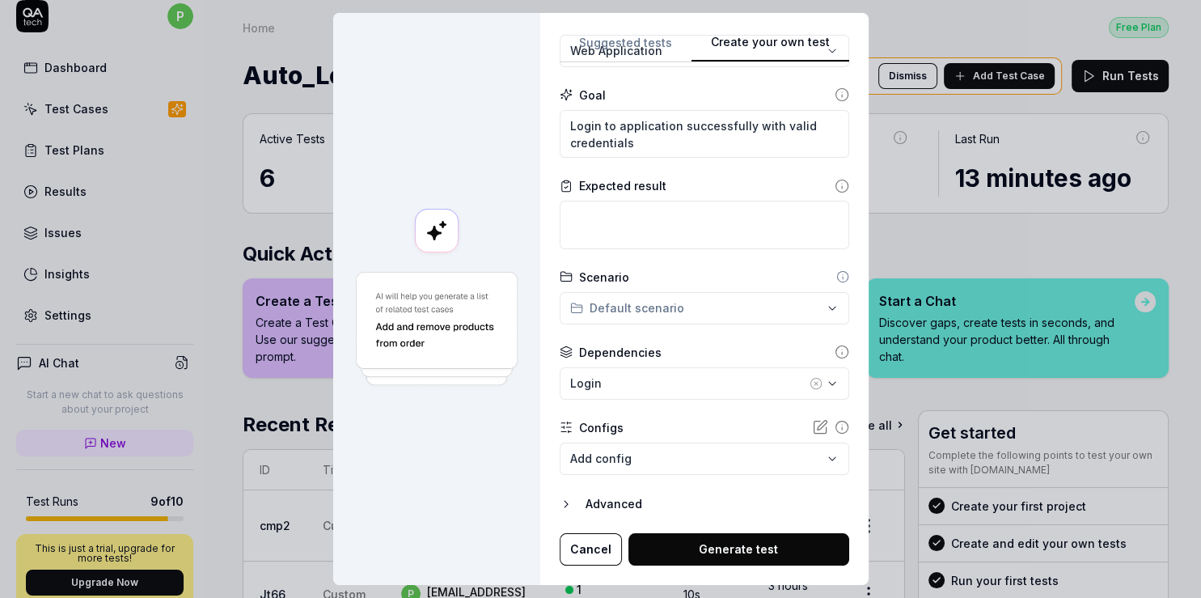
scroll to position [13, 0]
click at [767, 542] on button "Generate test" at bounding box center [739, 549] width 221 height 32
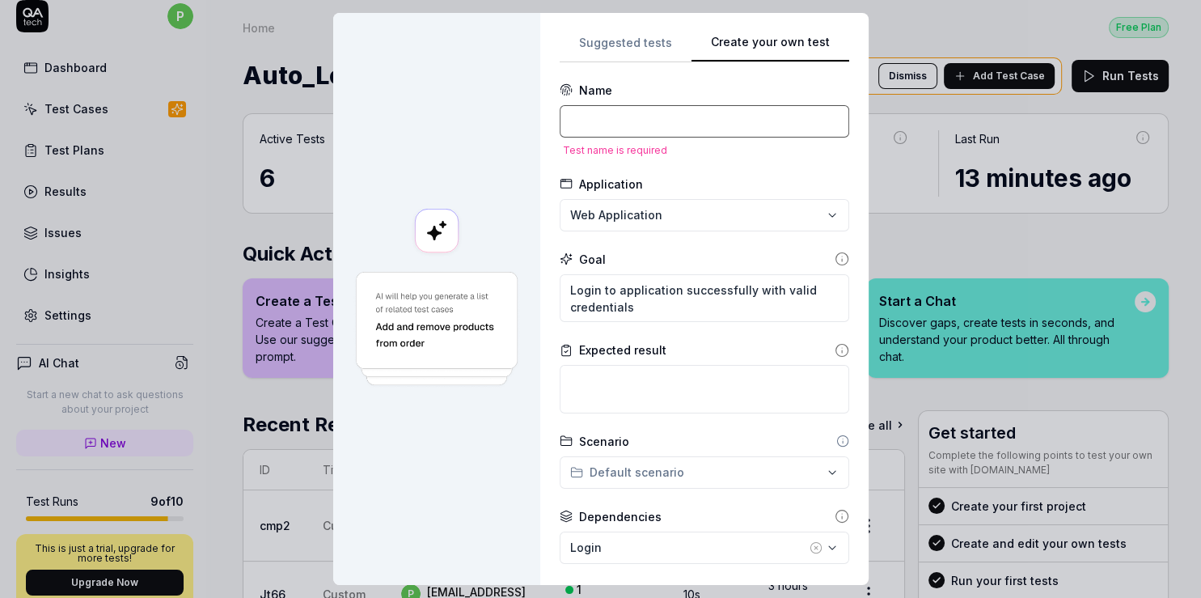
click at [616, 128] on input at bounding box center [705, 121] width 290 height 32
type textarea "*"
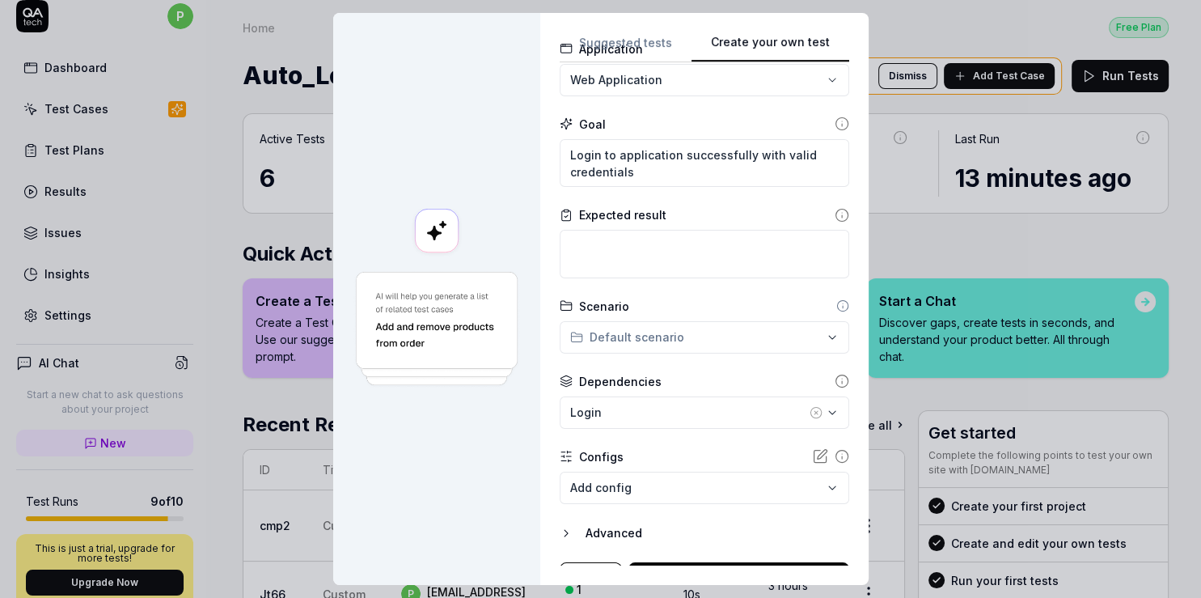
scroll to position [159, 0]
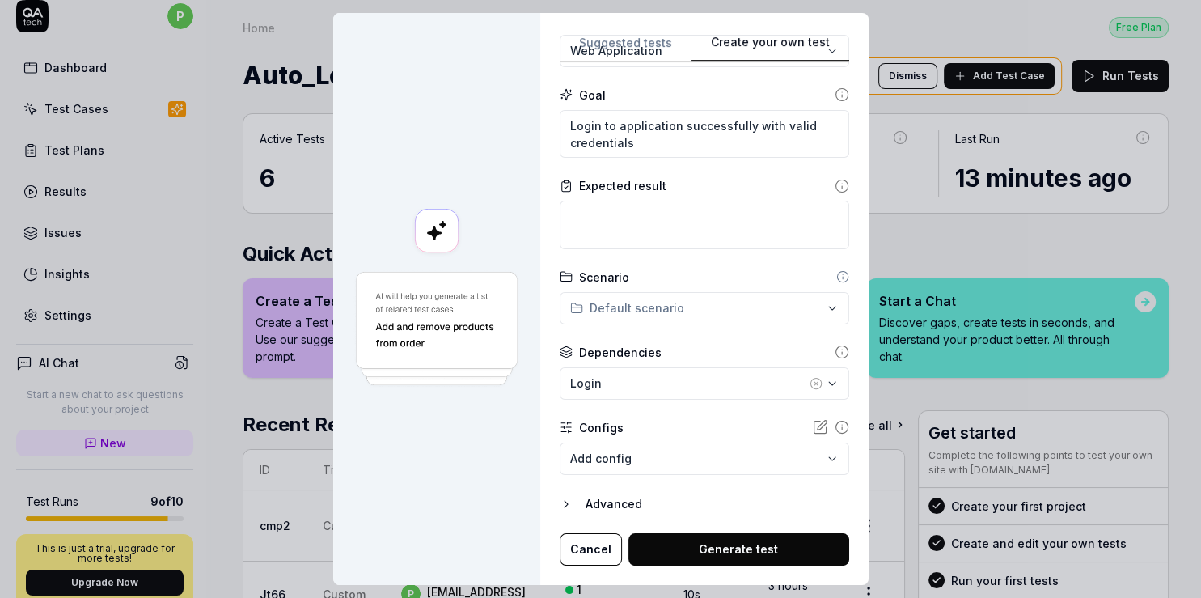
type input "Login"
click at [726, 543] on button "Generate test" at bounding box center [739, 549] width 221 height 32
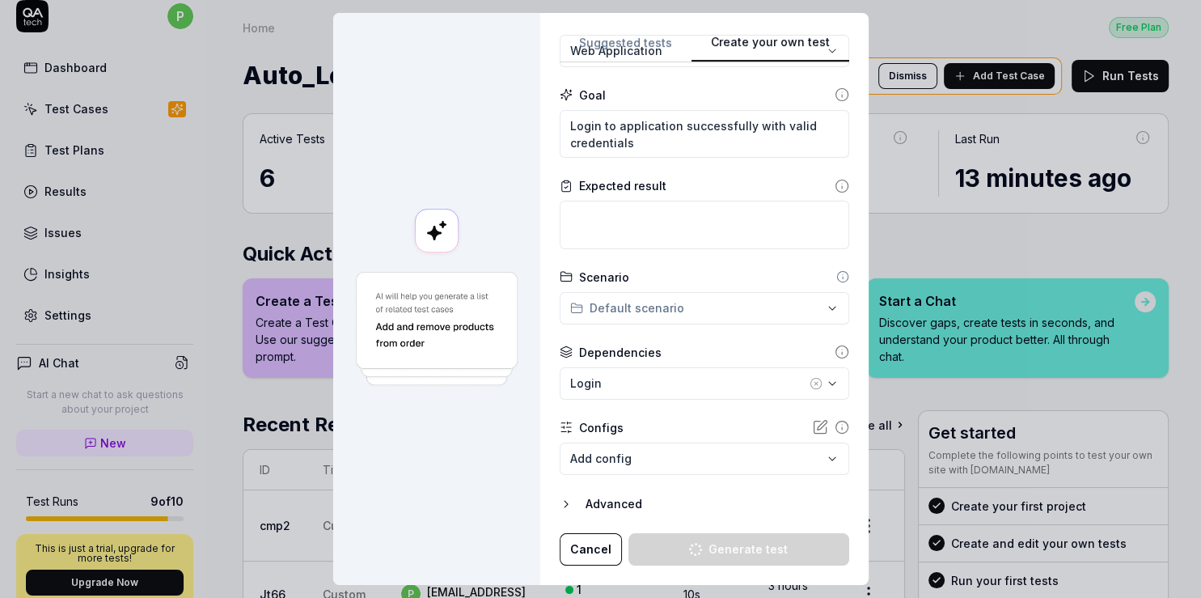
scroll to position [16, 0]
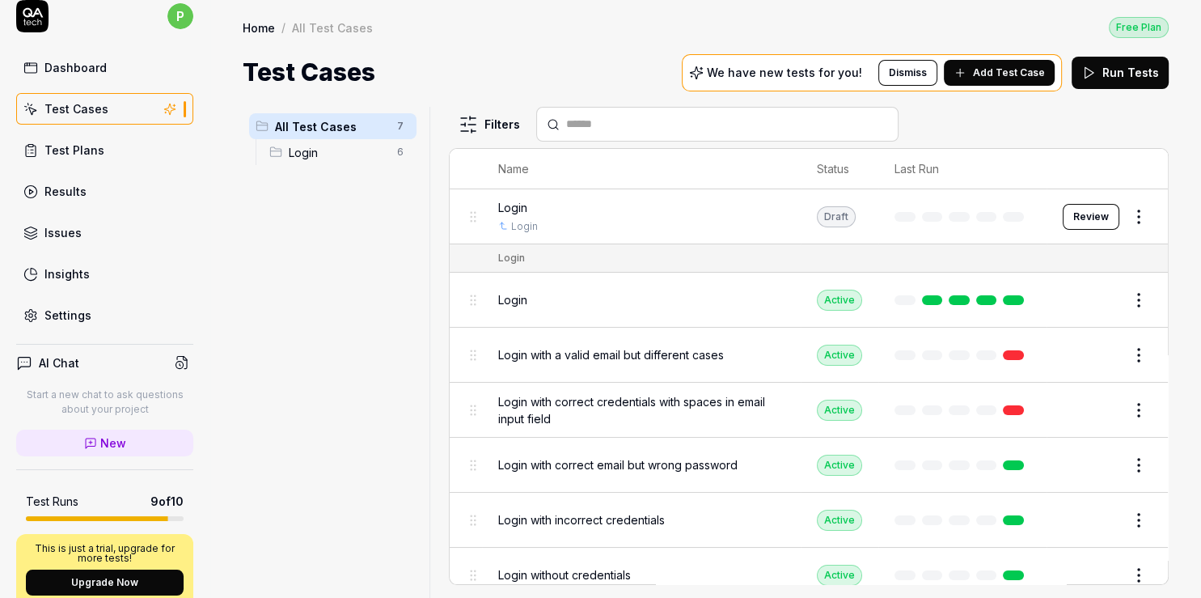
click at [1063, 211] on button "Review" at bounding box center [1091, 217] width 57 height 26
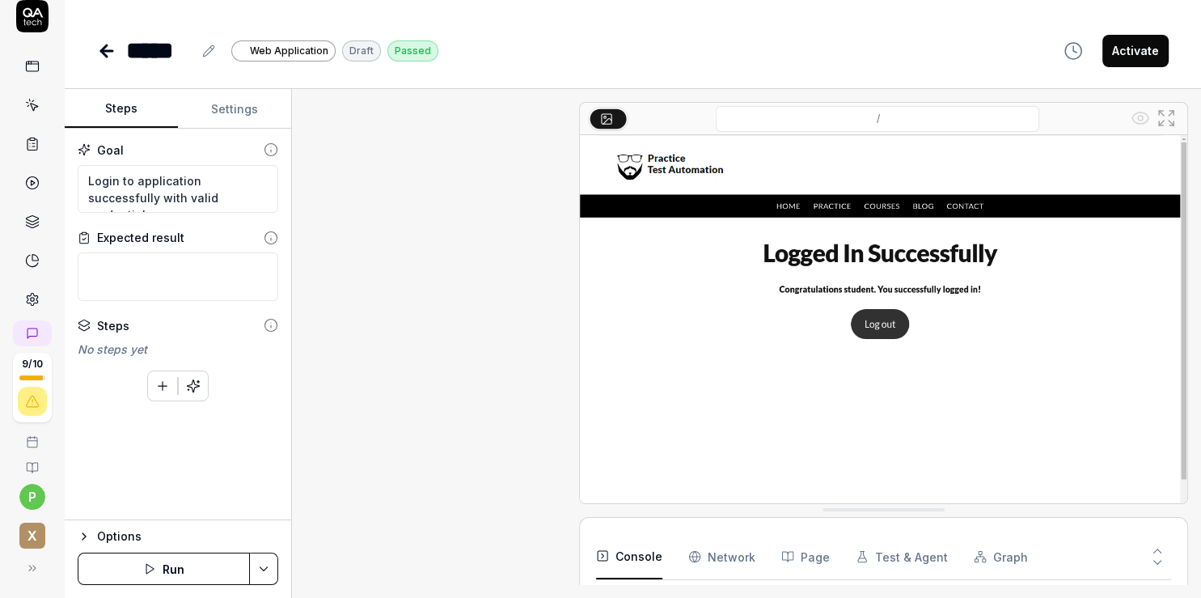
scroll to position [122, 0]
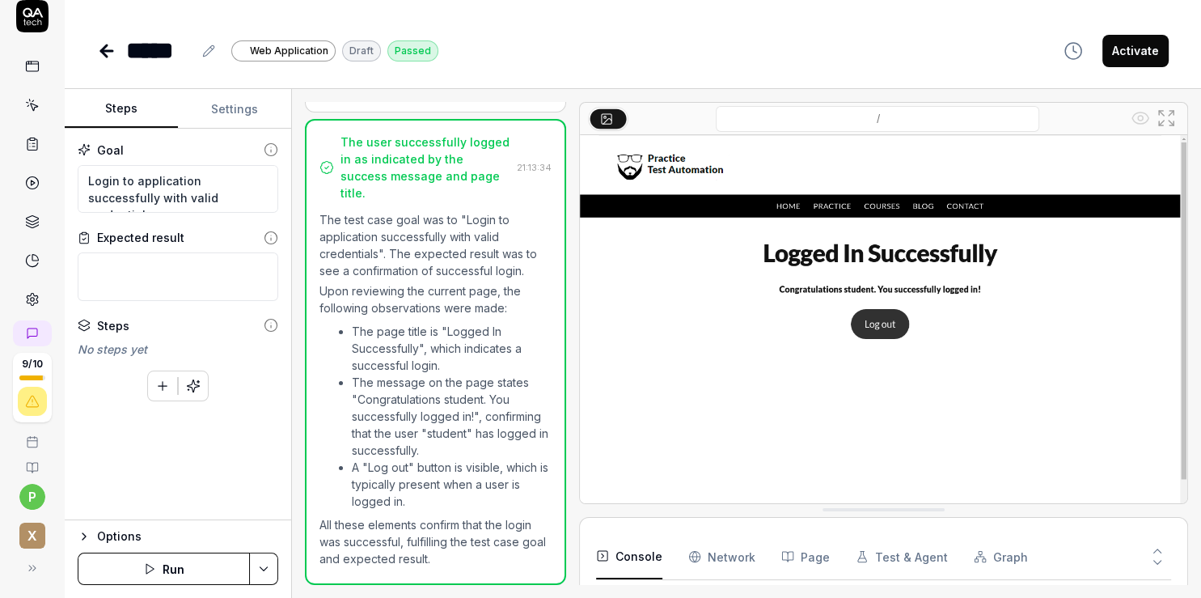
type textarea "*"
click at [30, 299] on circle at bounding box center [32, 300] width 4 height 4
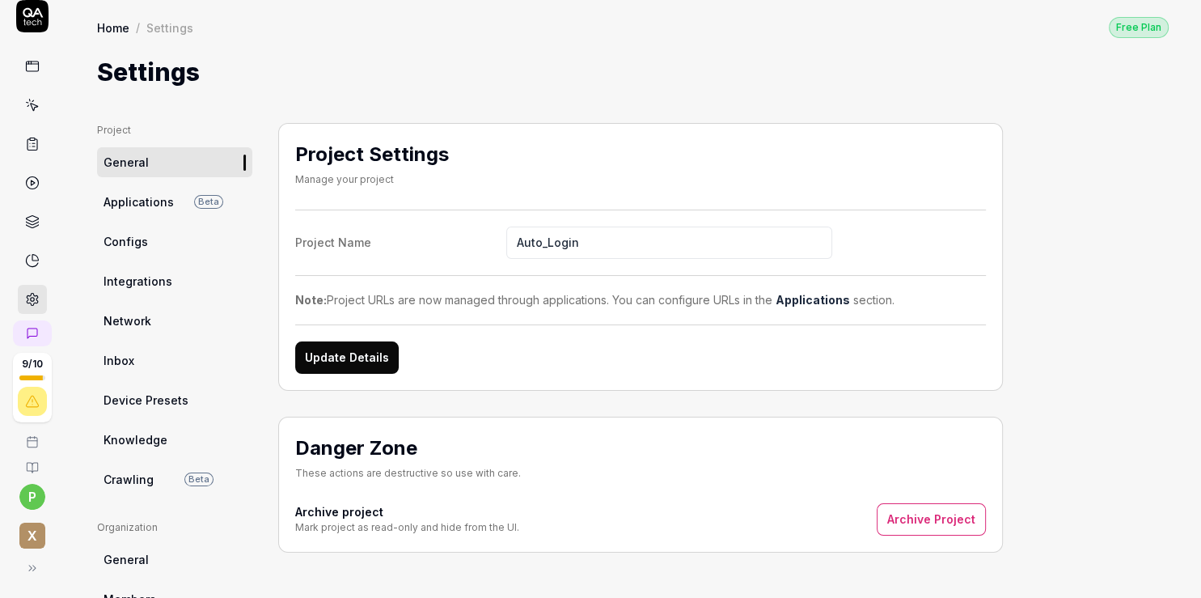
click at [131, 209] on span "Applications" at bounding box center [139, 201] width 70 height 17
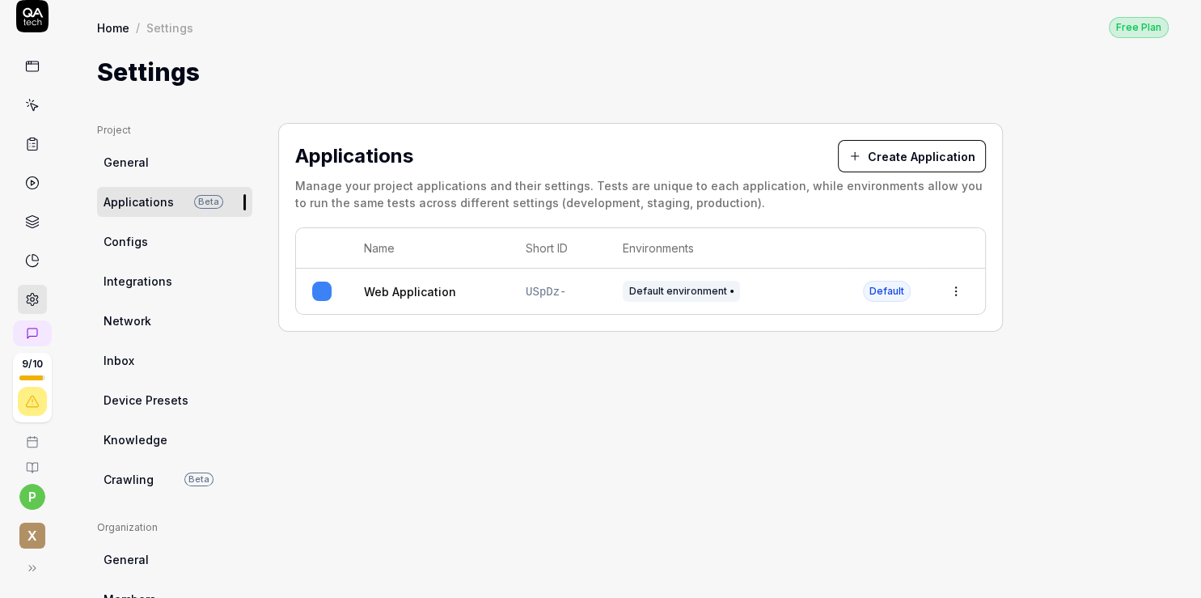
click at [959, 297] on html "9 / 10 p x Home / Settings Free Plan Home / Settings Free Plan Settings Project…" at bounding box center [600, 299] width 1201 height 598
click at [856, 393] on div "Edit" at bounding box center [881, 397] width 189 height 36
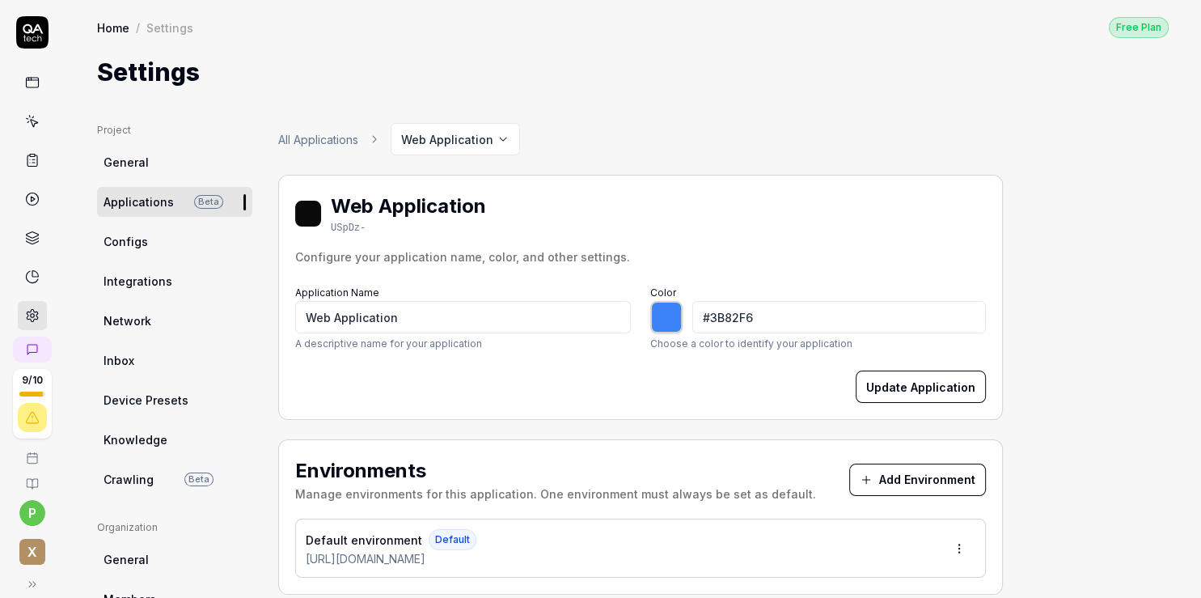
click at [25, 86] on icon at bounding box center [32, 82] width 15 height 15
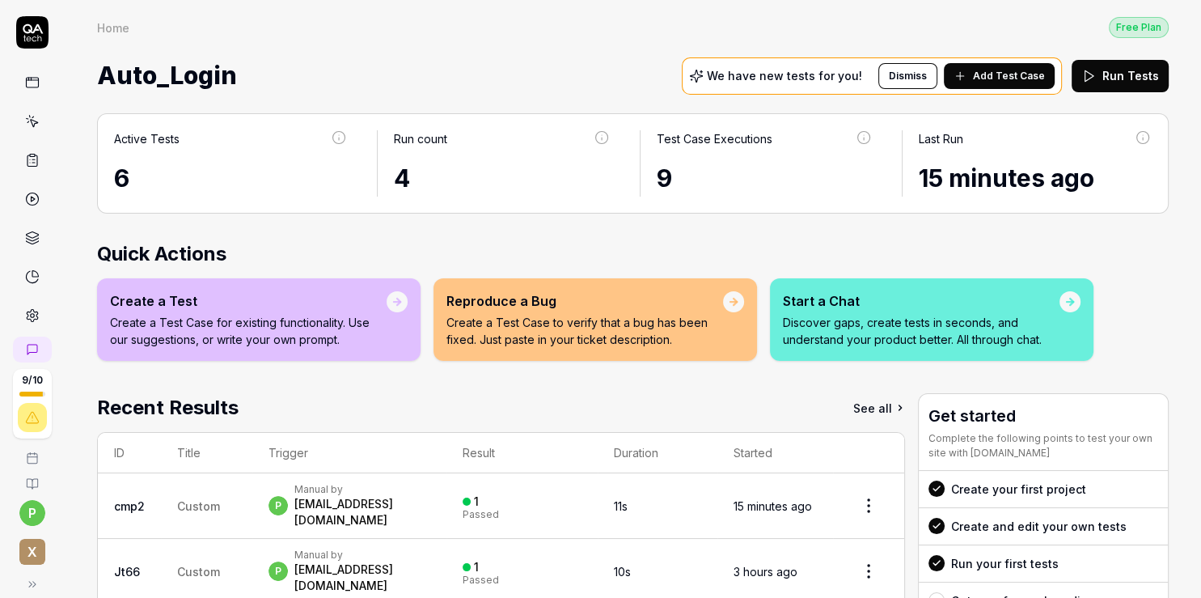
click at [823, 316] on p "Discover gaps, create tests in seconds, and understand your product better. All…" at bounding box center [921, 331] width 277 height 34
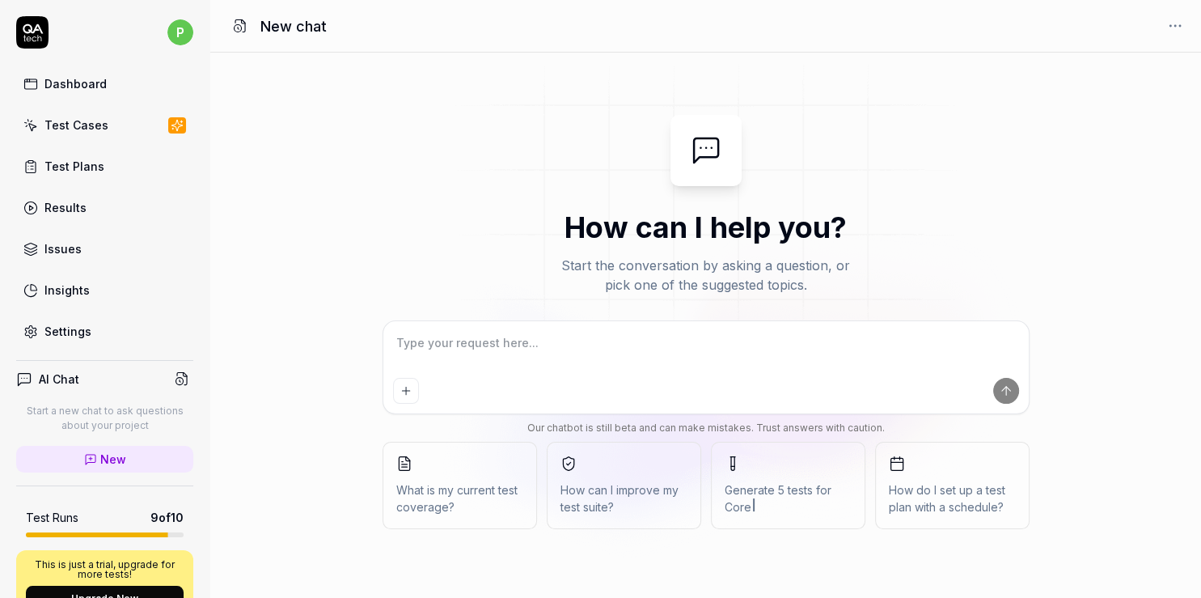
click at [617, 371] on div at bounding box center [706, 367] width 646 height 92
click at [80, 131] on div "Test Cases" at bounding box center [76, 124] width 64 height 17
type textarea "*"
click at [67, 210] on div "Results" at bounding box center [65, 207] width 42 height 17
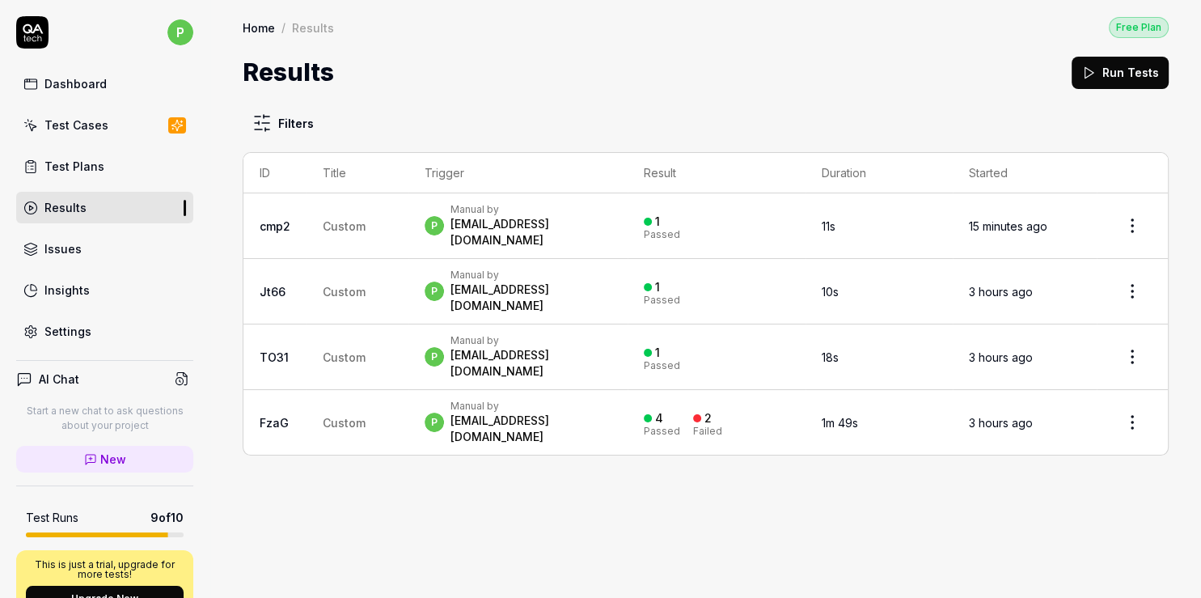
click at [83, 130] on div "Test Cases" at bounding box center [76, 124] width 64 height 17
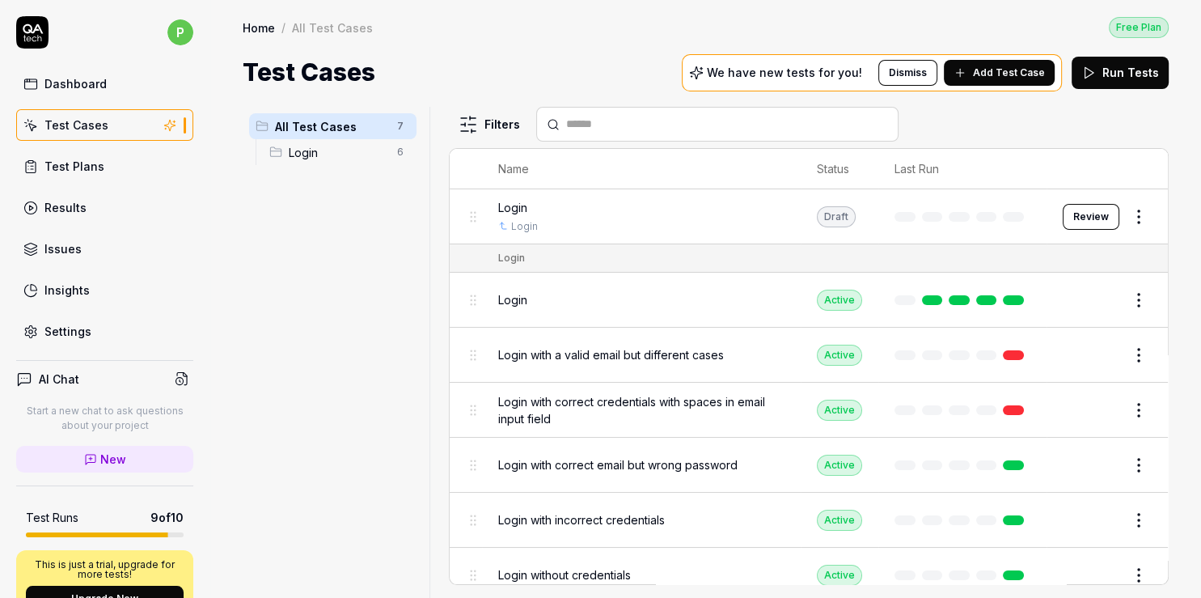
click at [69, 209] on div "Results" at bounding box center [65, 207] width 42 height 17
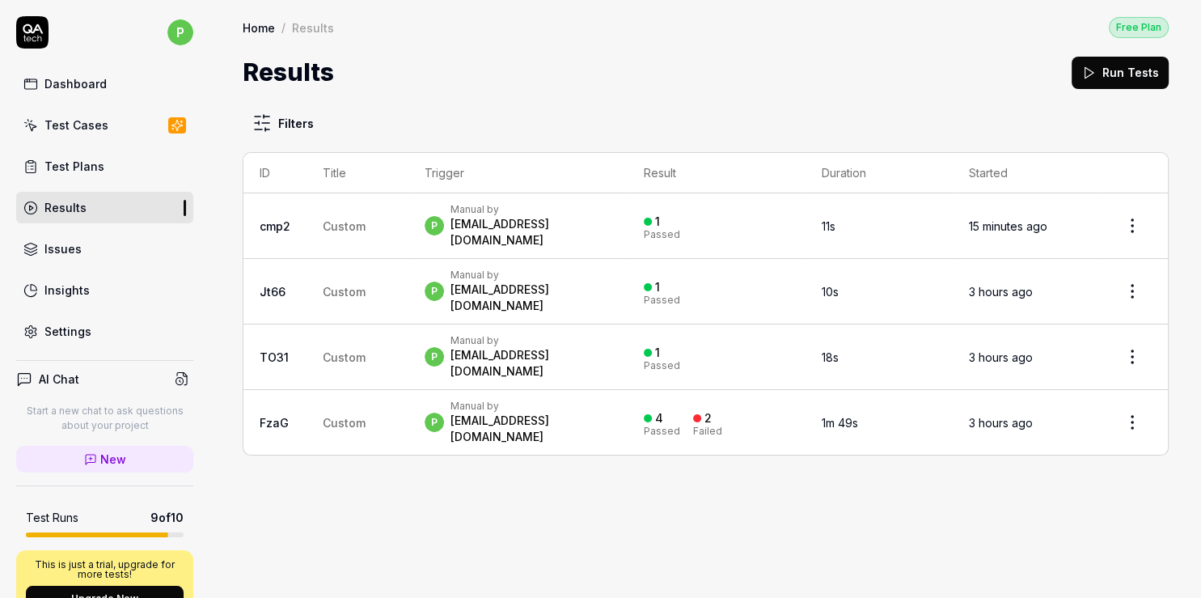
click at [1134, 221] on html "p Dashboard Test Cases Test Plans Results Issues Insights Settings AI Chat Star…" at bounding box center [600, 299] width 1201 height 598
click at [474, 225] on html "p Dashboard Test Cases Test Plans Results Issues Insights Settings AI Chat Star…" at bounding box center [600, 299] width 1201 height 598
click at [280, 221] on link "cmp2" at bounding box center [275, 226] width 31 height 14
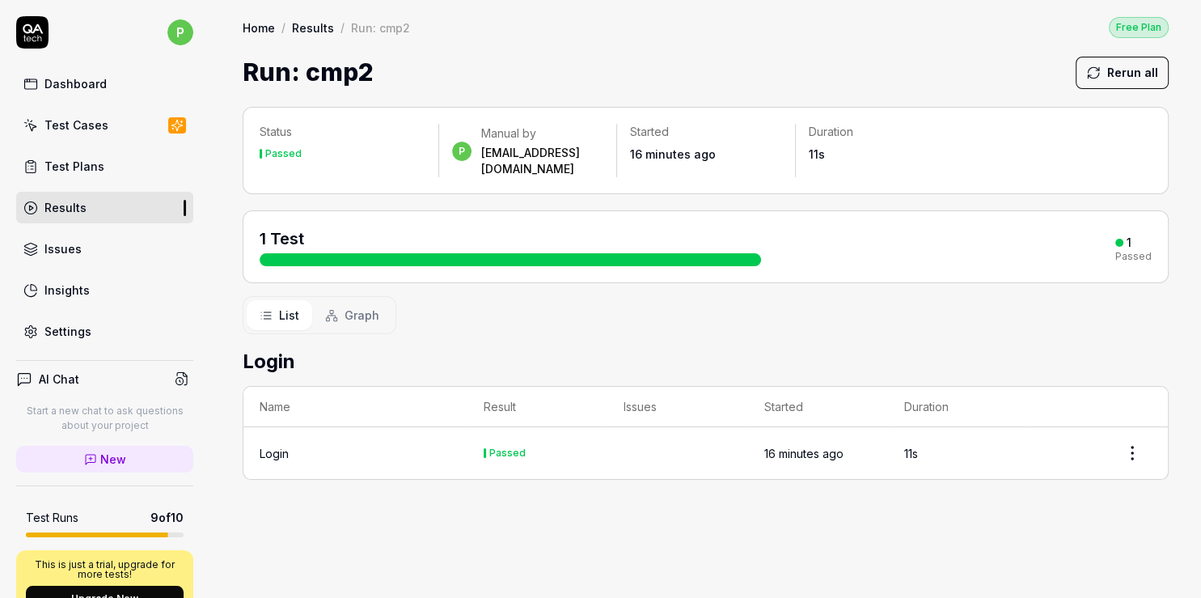
click at [277, 445] on div "Login" at bounding box center [274, 453] width 29 height 17
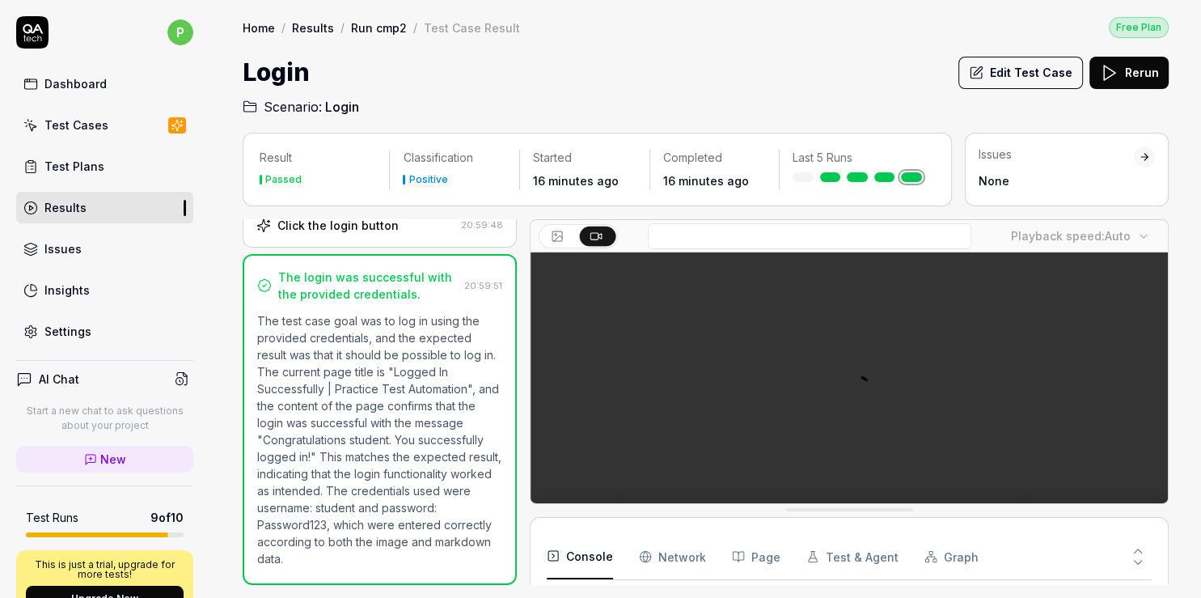
scroll to position [239, 0]
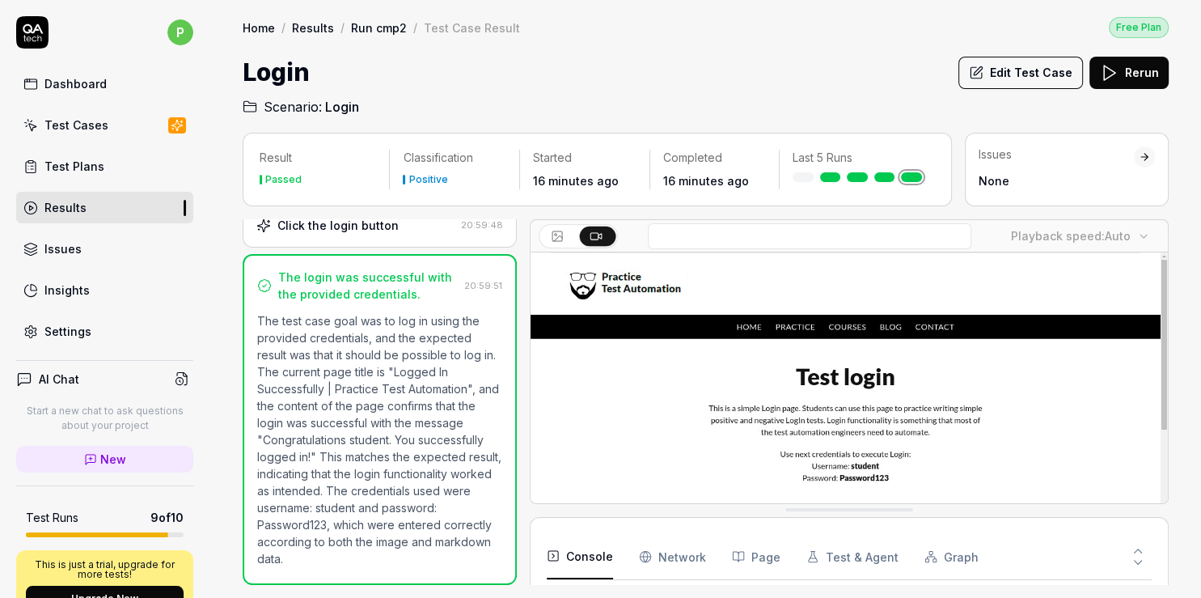
click at [557, 236] on icon at bounding box center [558, 237] width 8 height 5
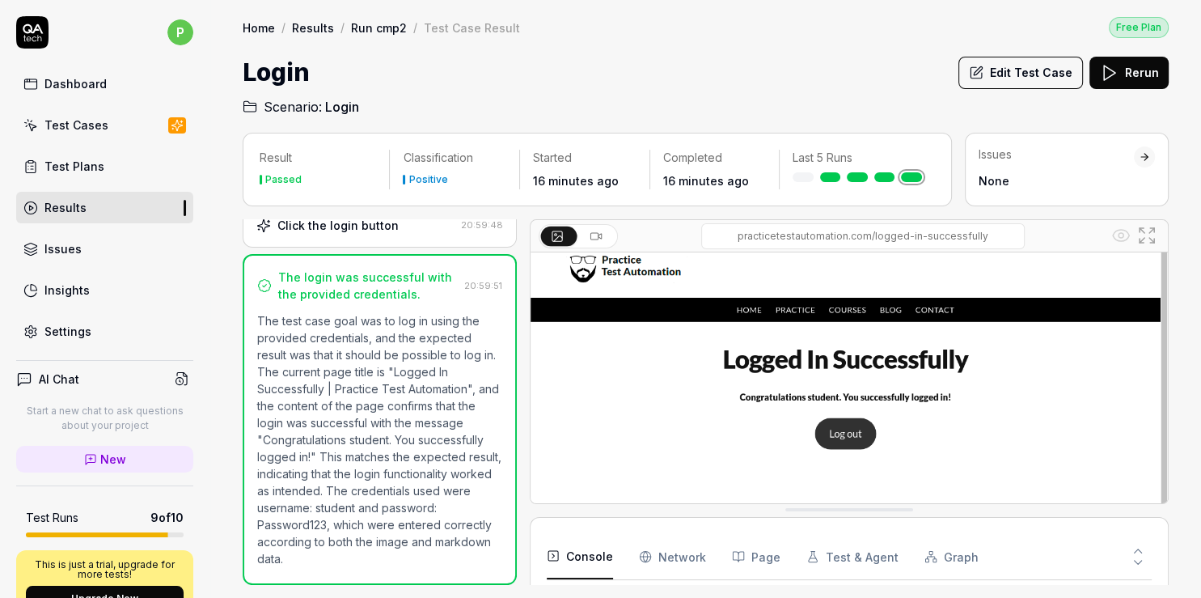
scroll to position [0, 0]
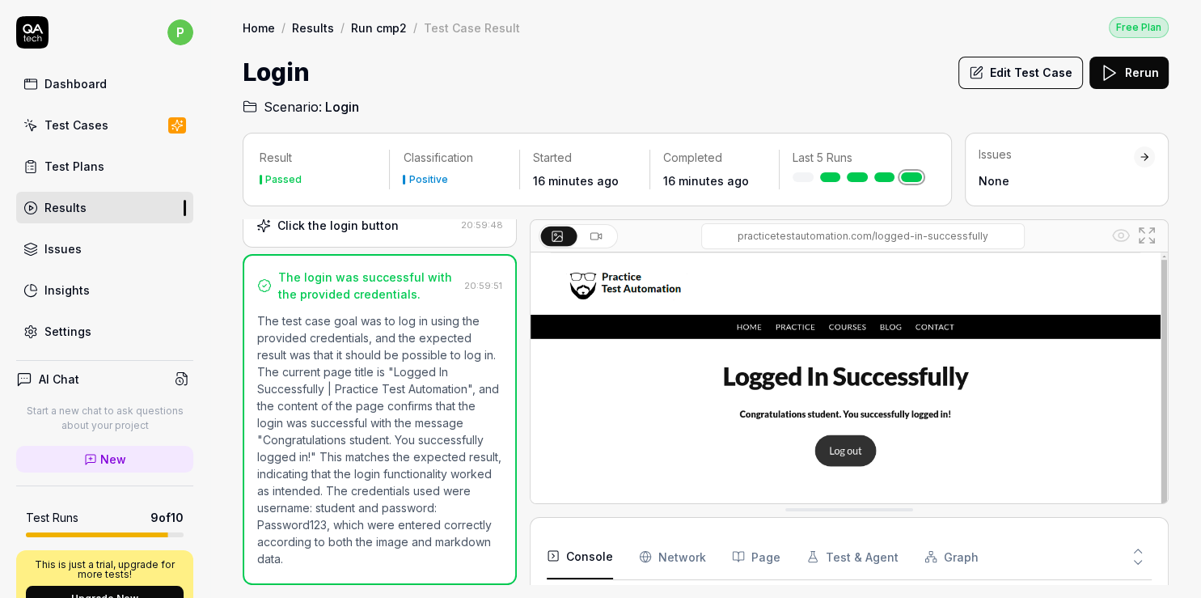
click at [596, 239] on icon at bounding box center [596, 236] width 13 height 13
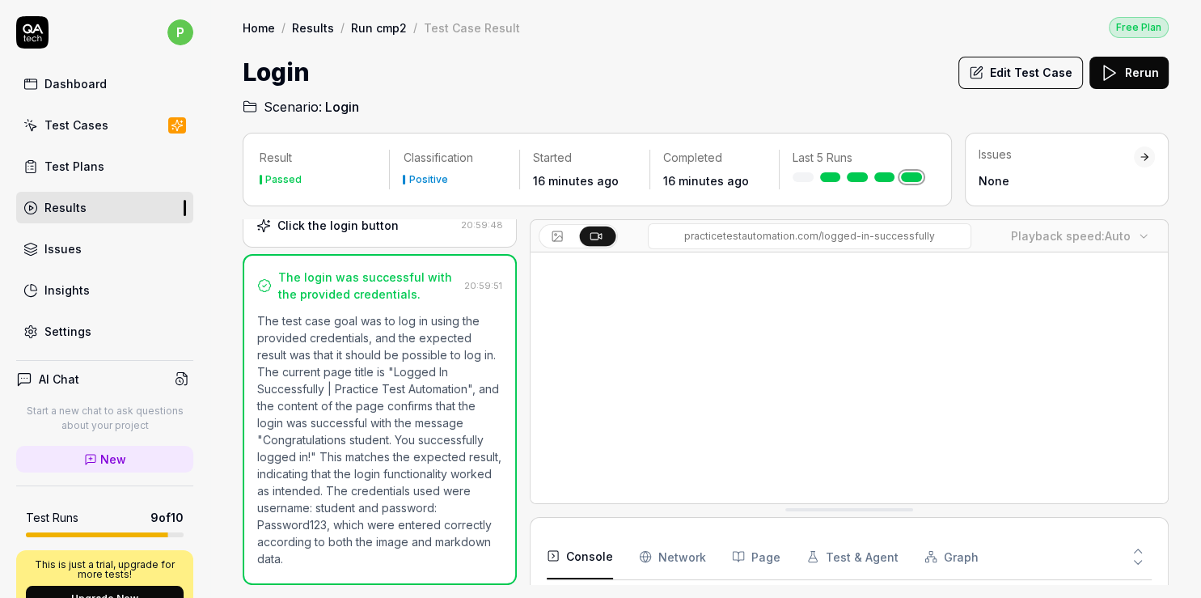
click at [1136, 236] on body "p Dashboard Test Cases Test Plans Results Issues Insights Settings AI Chat Star…" at bounding box center [600, 299] width 1201 height 598
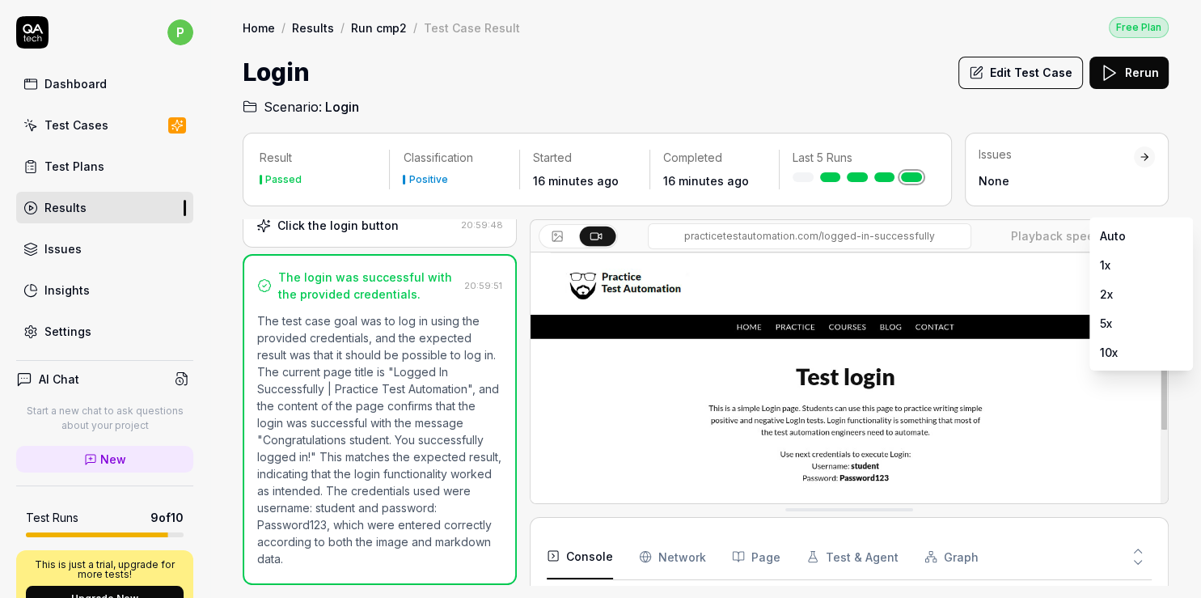
scroll to position [239, 0]
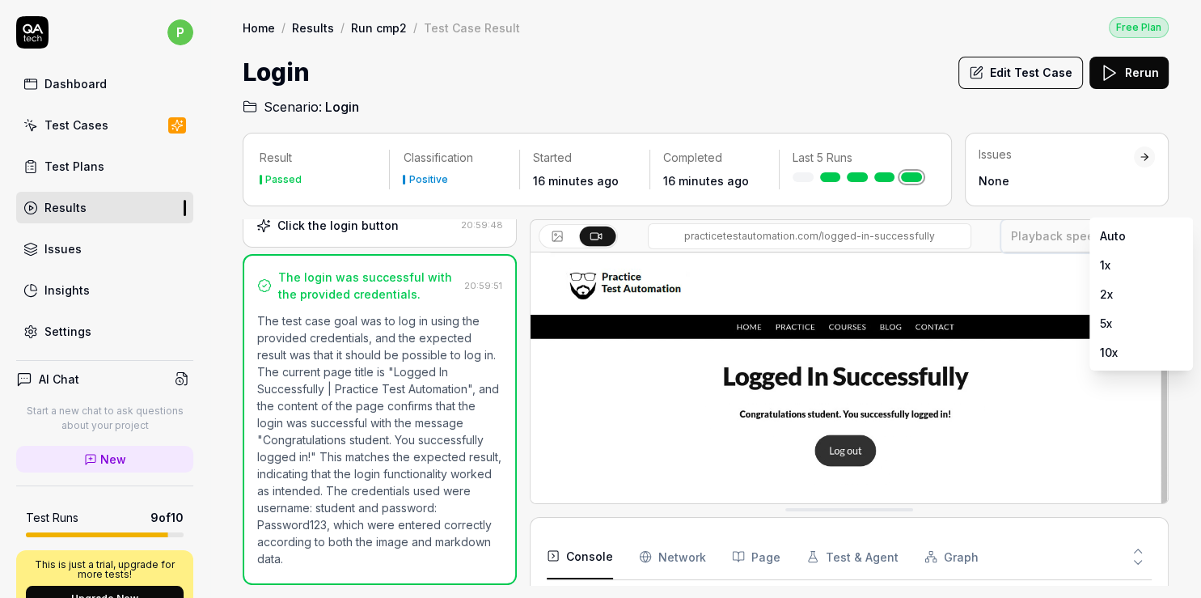
click at [976, 251] on html "p Dashboard Test Cases Test Plans Results Issues Insights Settings AI Chat Star…" at bounding box center [600, 299] width 1201 height 598
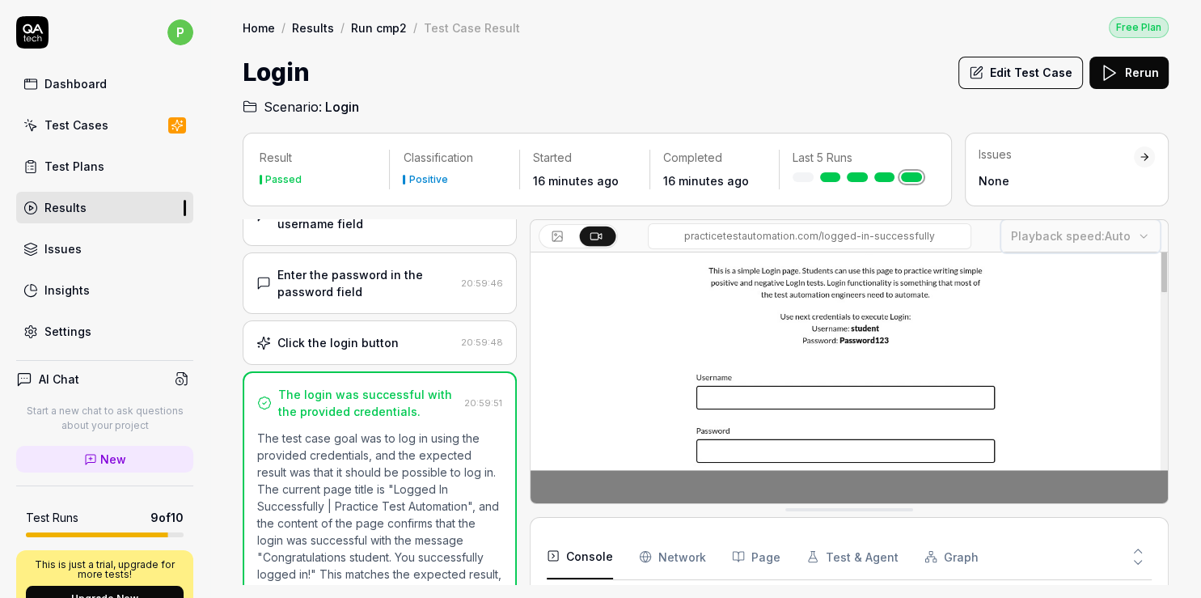
scroll to position [52, 0]
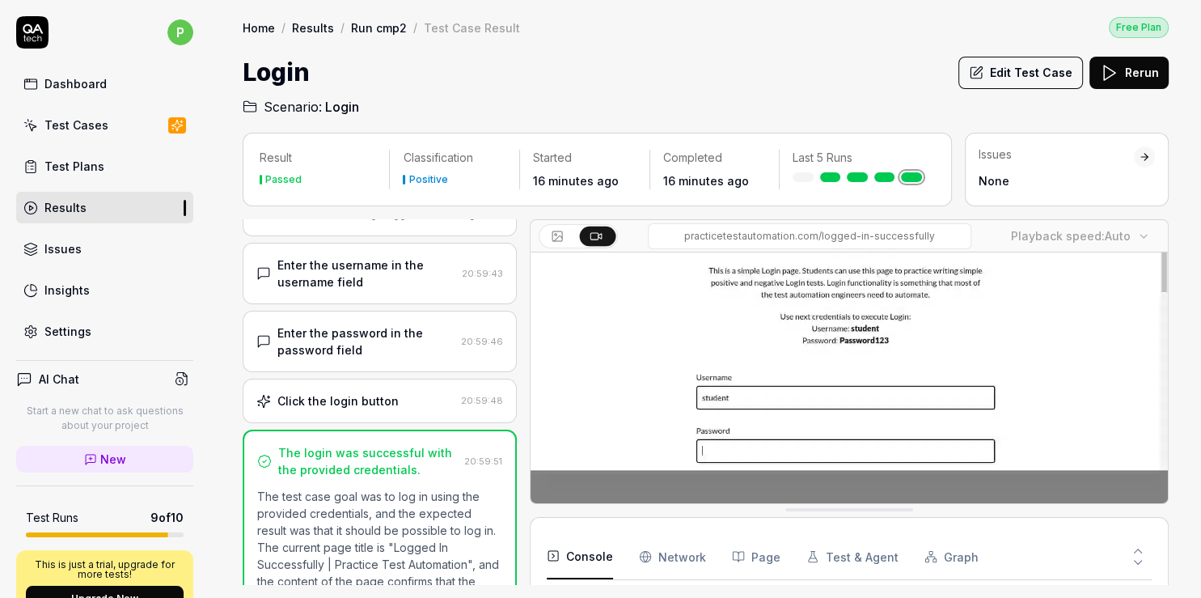
click at [100, 131] on div "Test Cases" at bounding box center [76, 124] width 64 height 17
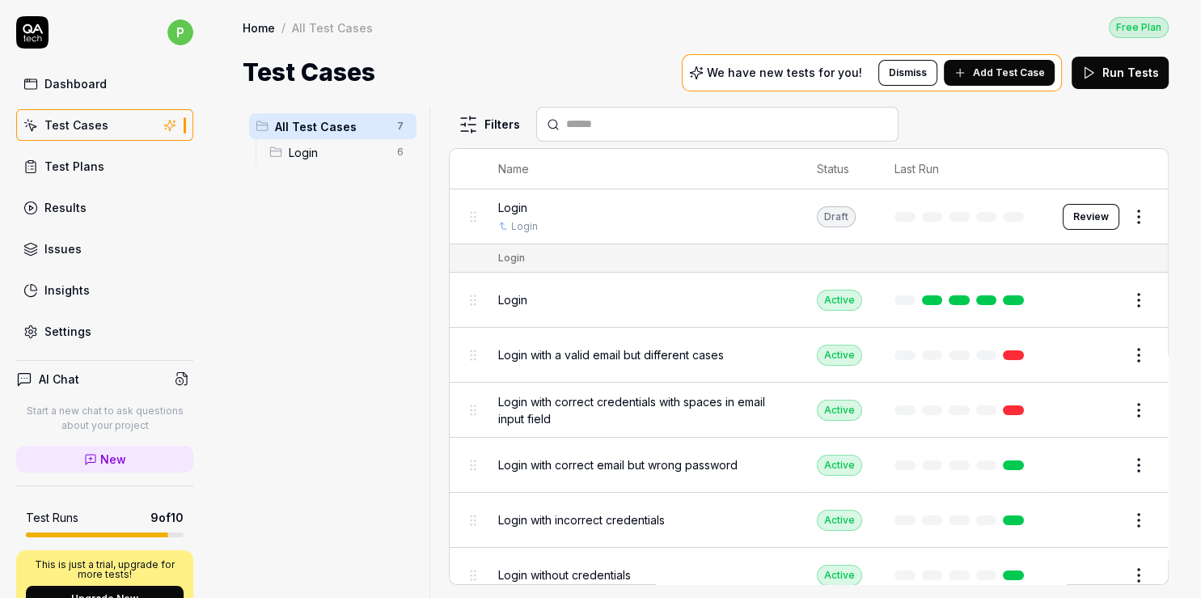
click at [323, 150] on span "Login" at bounding box center [338, 152] width 99 height 17
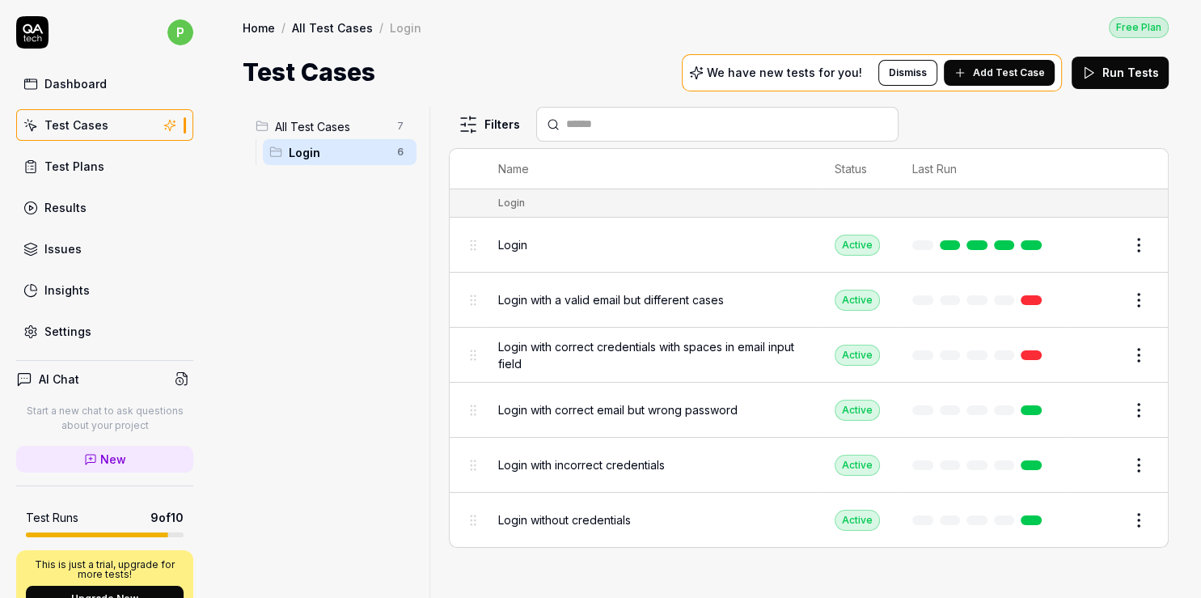
click at [295, 147] on span "Login" at bounding box center [338, 152] width 99 height 17
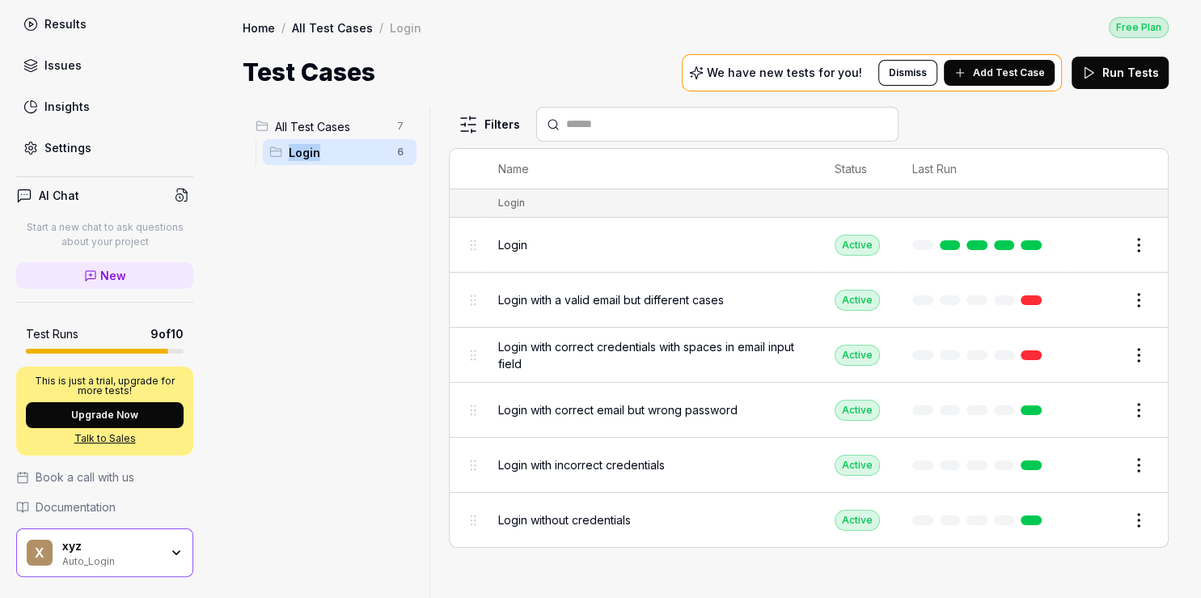
scroll to position [186, 0]
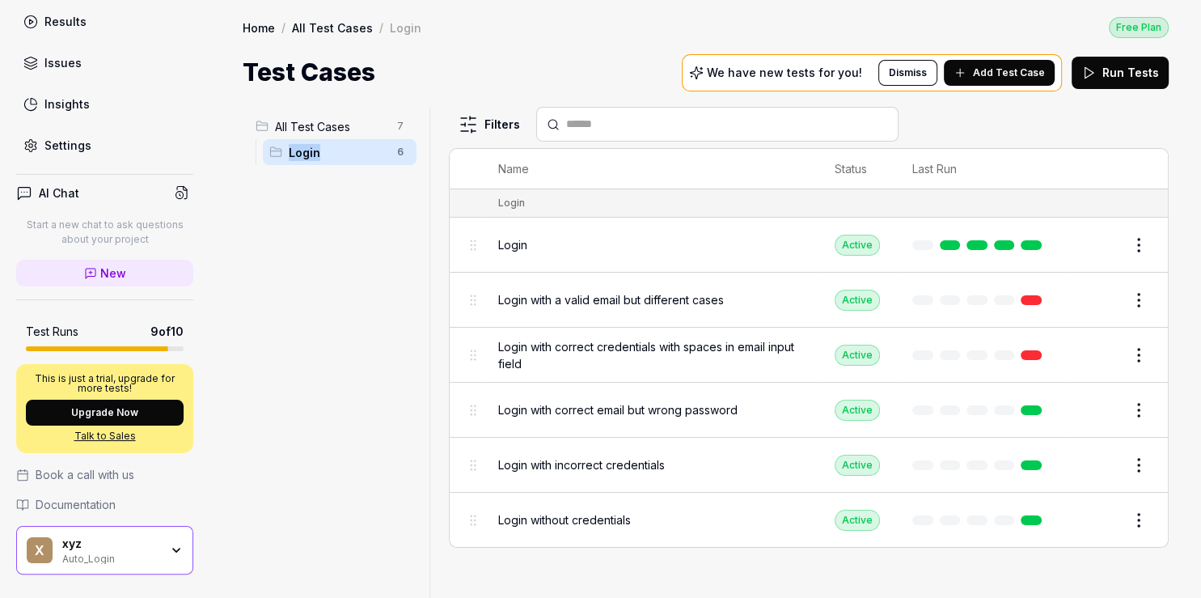
click at [83, 147] on div "Settings" at bounding box center [67, 145] width 47 height 17
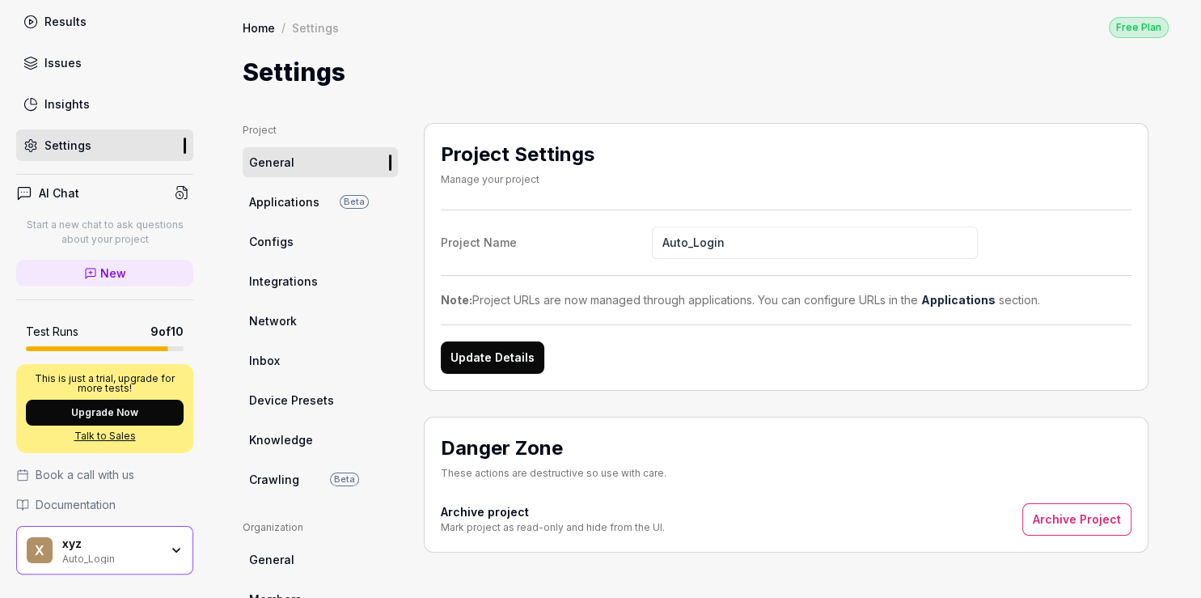
click at [264, 197] on span "Applications" at bounding box center [284, 201] width 70 height 17
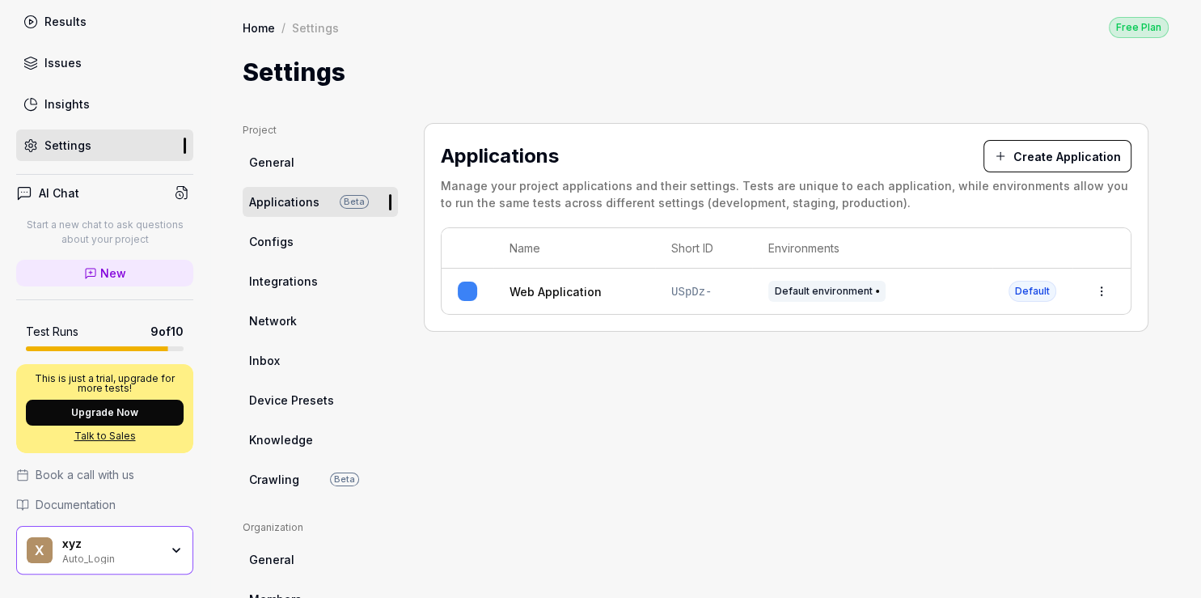
click at [1101, 291] on html "p Dashboard Test Cases Test Plans Results Issues Insights Settings AI Chat Star…" at bounding box center [600, 299] width 1201 height 598
click at [993, 390] on div "Edit" at bounding box center [1027, 397] width 189 height 36
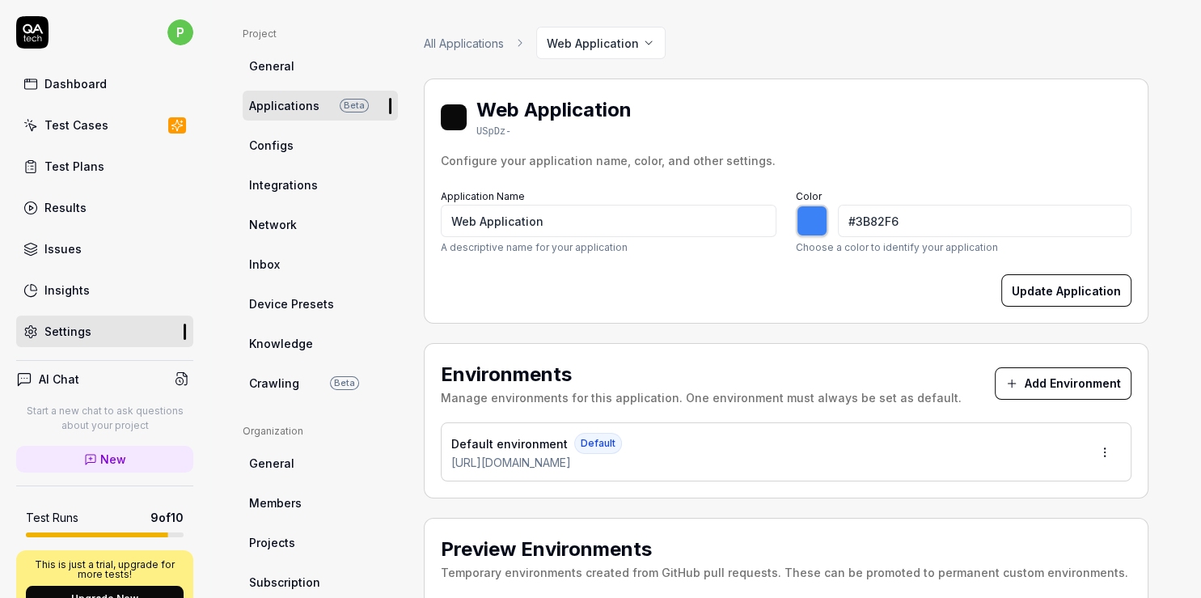
scroll to position [186, 0]
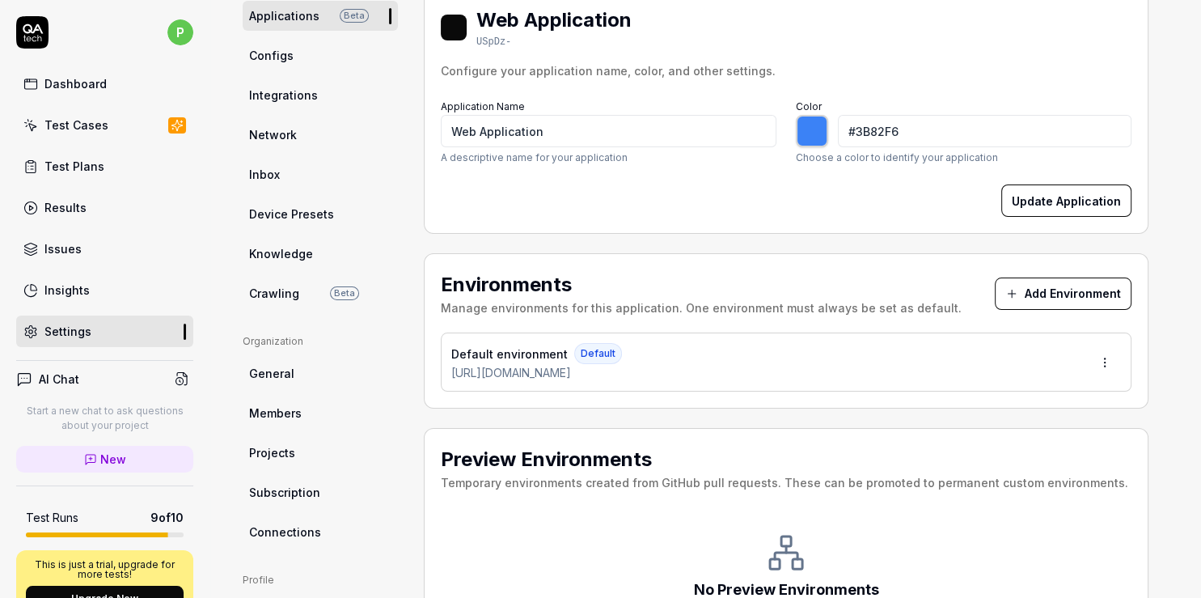
click at [271, 371] on span "General" at bounding box center [271, 373] width 45 height 17
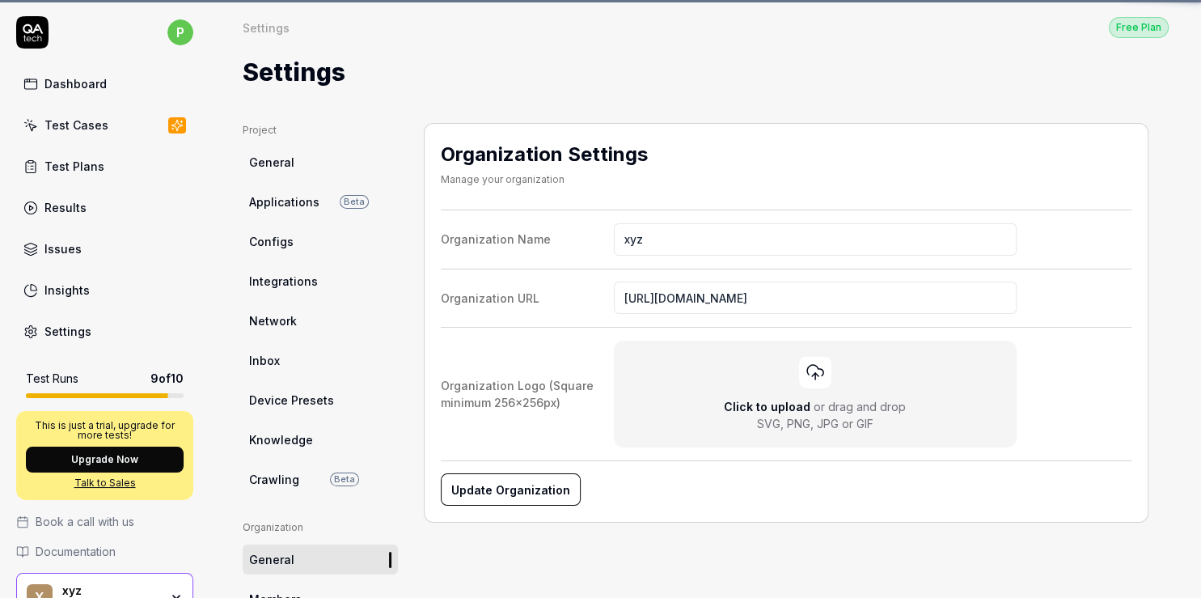
click at [275, 455] on ul "Project General Applications Beta Configs Integrations Network Inbox Device Pre…" at bounding box center [320, 308] width 155 height 371
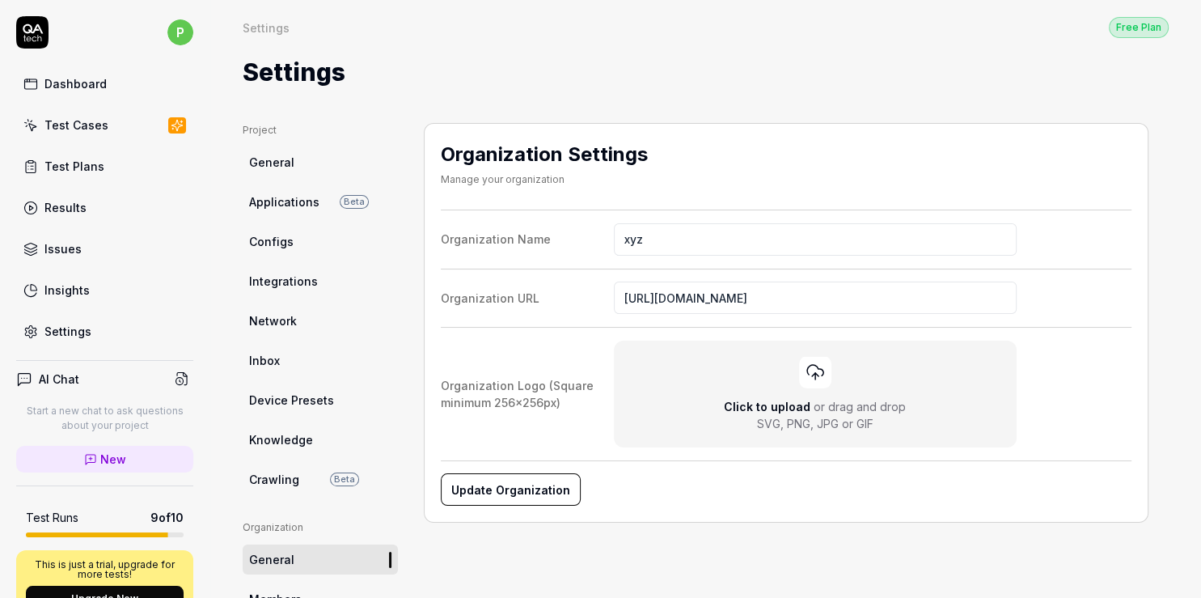
click at [280, 254] on link "Configs" at bounding box center [320, 242] width 155 height 30
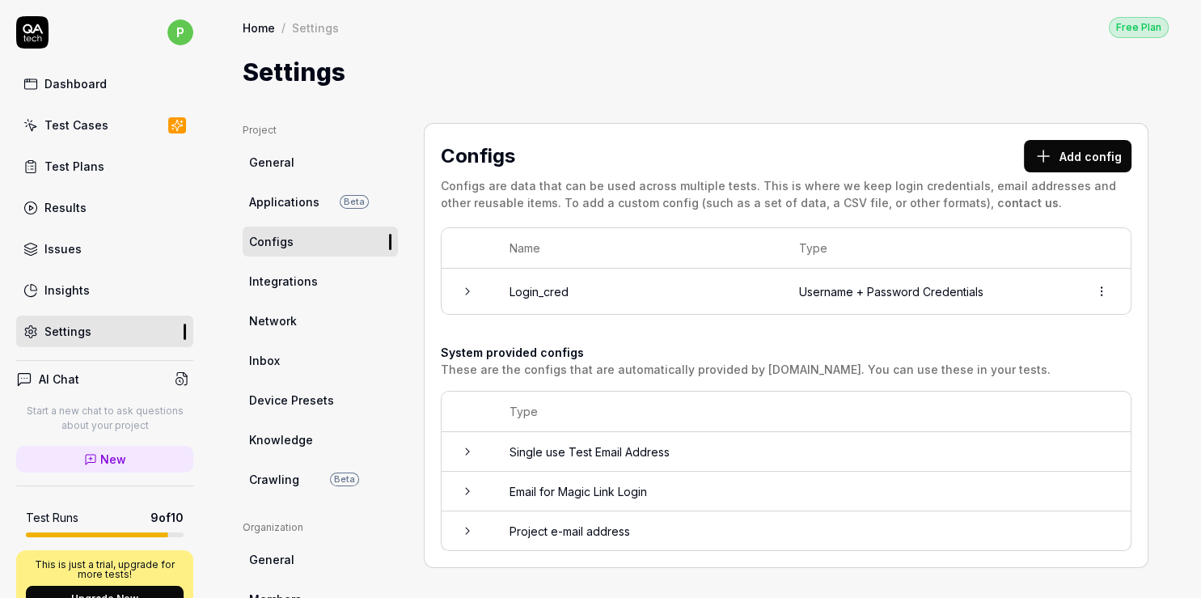
click at [465, 290] on icon at bounding box center [467, 291] width 13 height 13
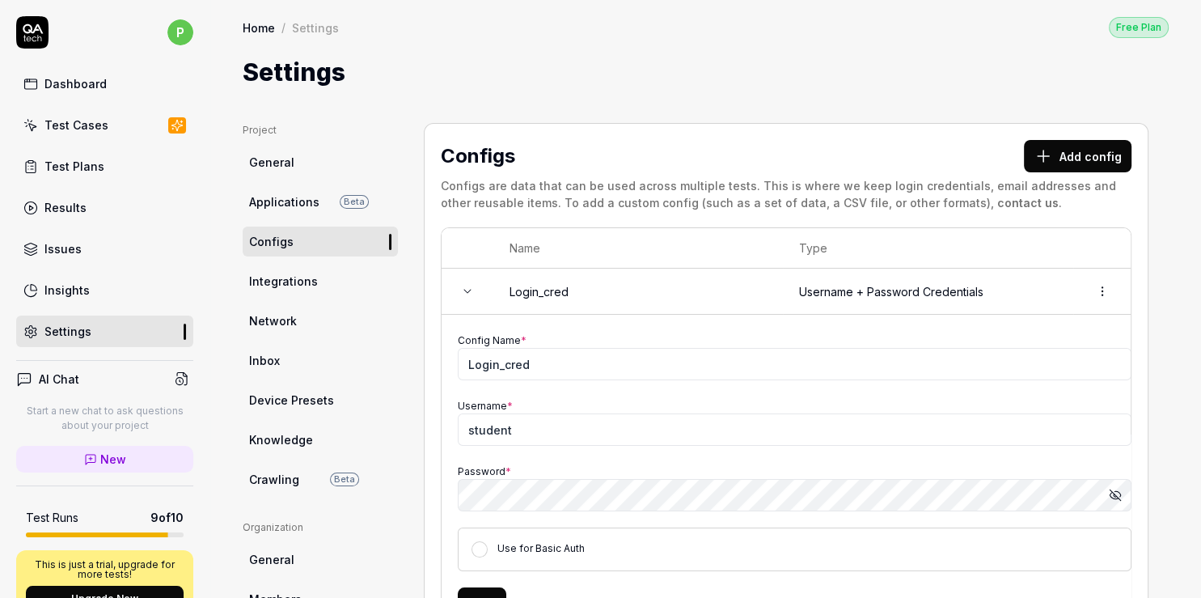
click at [1065, 152] on button "Add config" at bounding box center [1078, 156] width 108 height 32
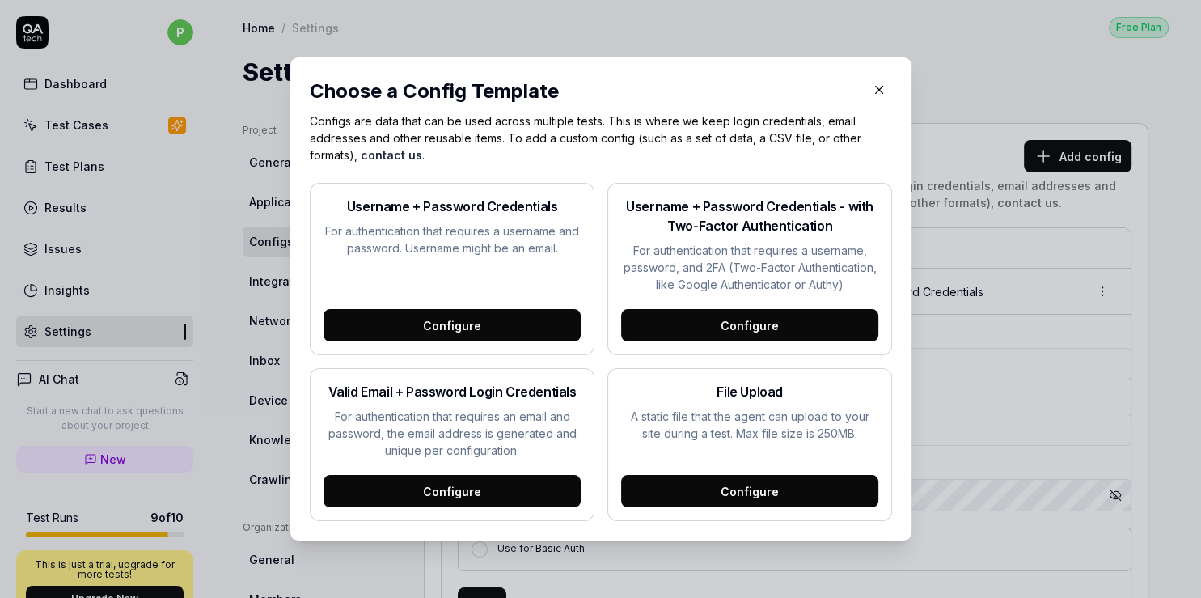
click at [729, 326] on div "Configure" at bounding box center [749, 325] width 257 height 32
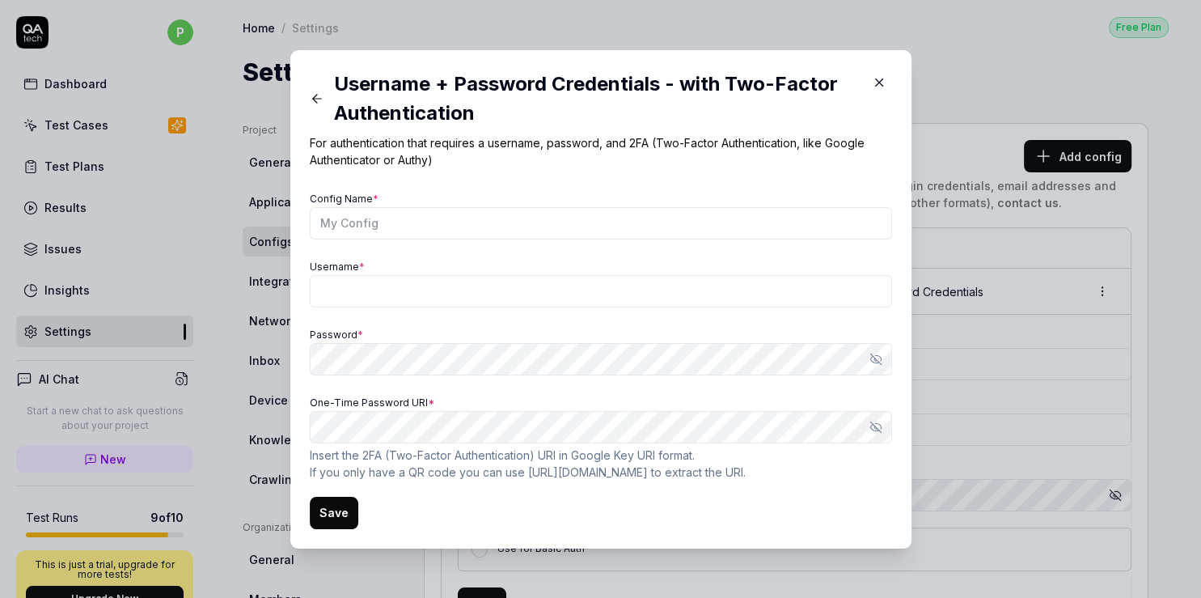
click at [317, 95] on button at bounding box center [317, 99] width 34 height 26
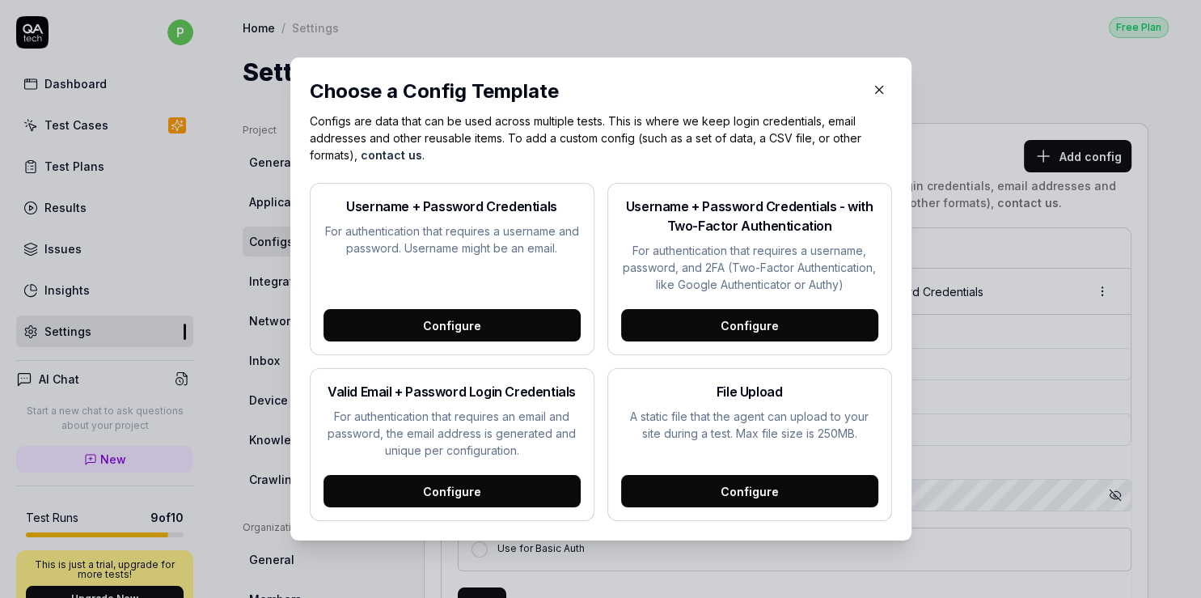
click at [735, 328] on div "Configure" at bounding box center [749, 325] width 257 height 32
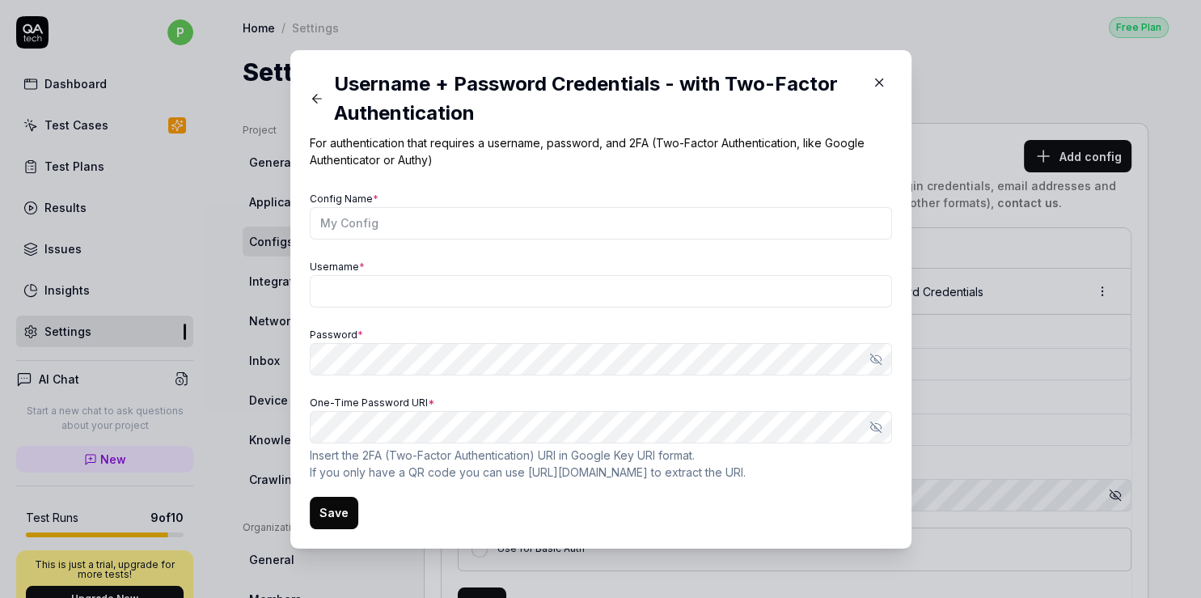
click at [381, 532] on div "Username + Password Credentials - with Two-Factor Authentication For authentica…" at bounding box center [600, 299] width 621 height 498
click at [872, 83] on icon "button" at bounding box center [879, 82] width 15 height 15
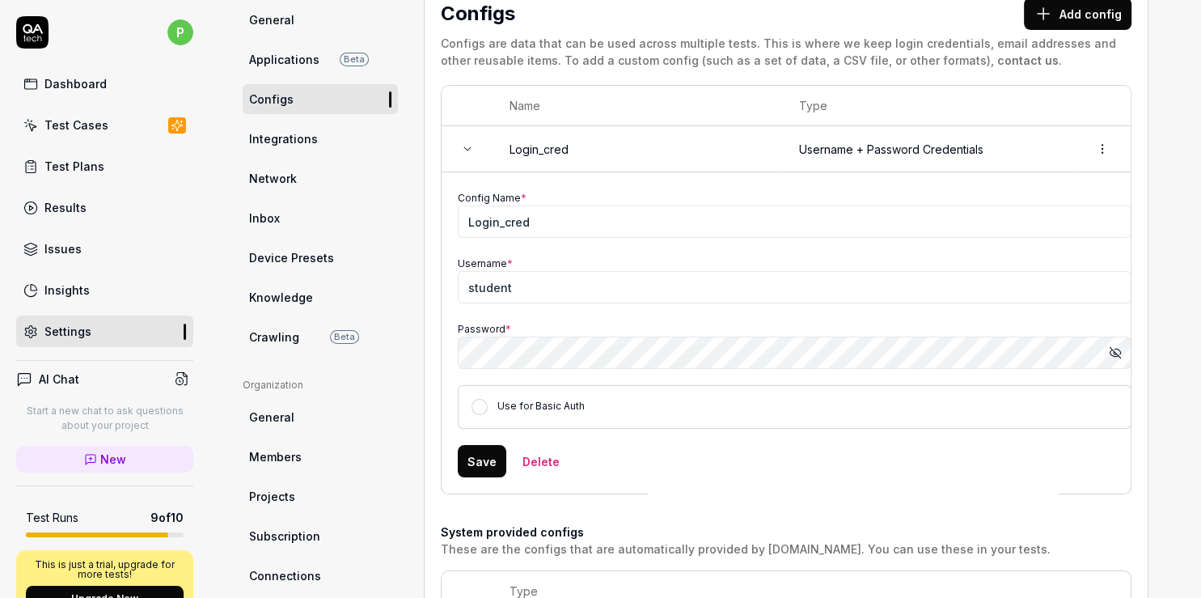
scroll to position [186, 0]
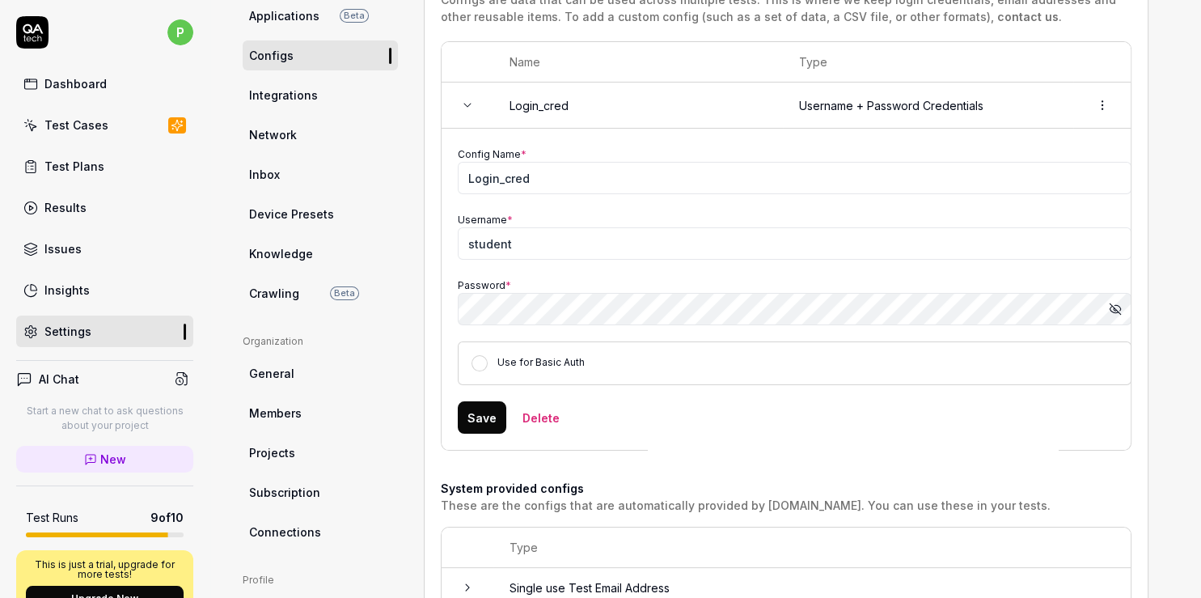
click at [266, 291] on span "Crawling" at bounding box center [274, 293] width 50 height 17
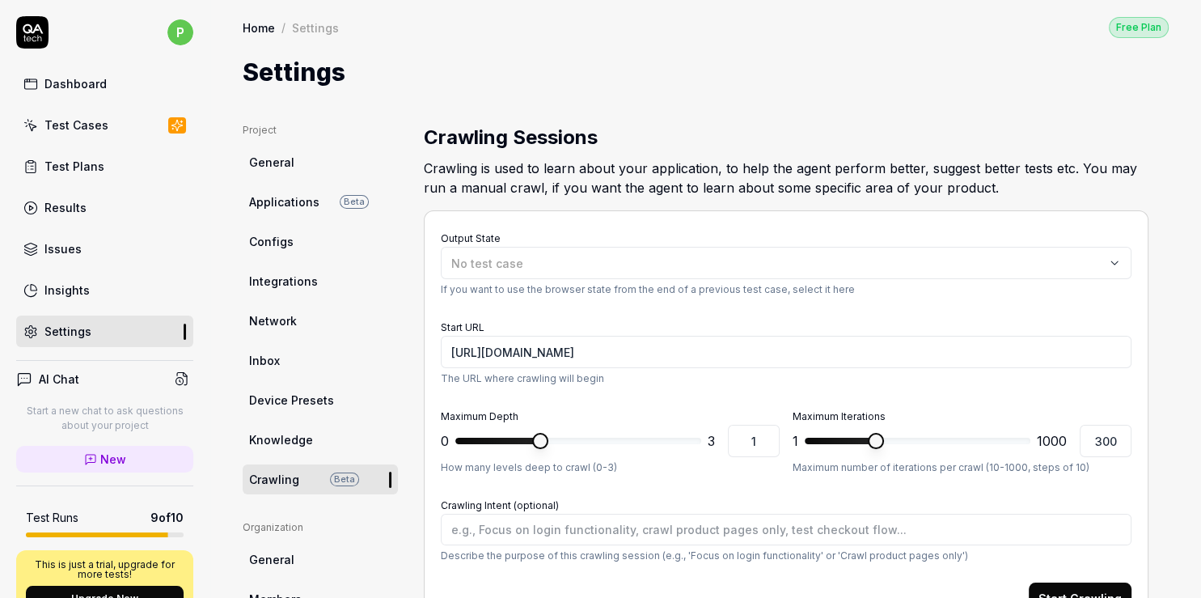
click at [56, 288] on div "Insights" at bounding box center [66, 290] width 45 height 17
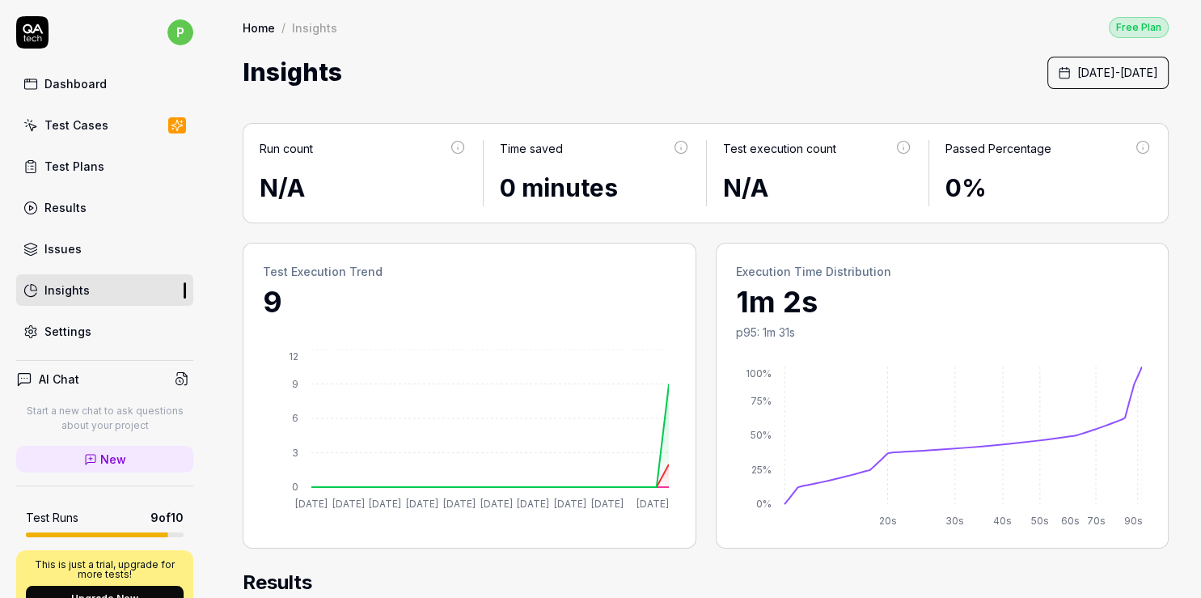
click at [100, 132] on div "Test Cases" at bounding box center [76, 124] width 64 height 17
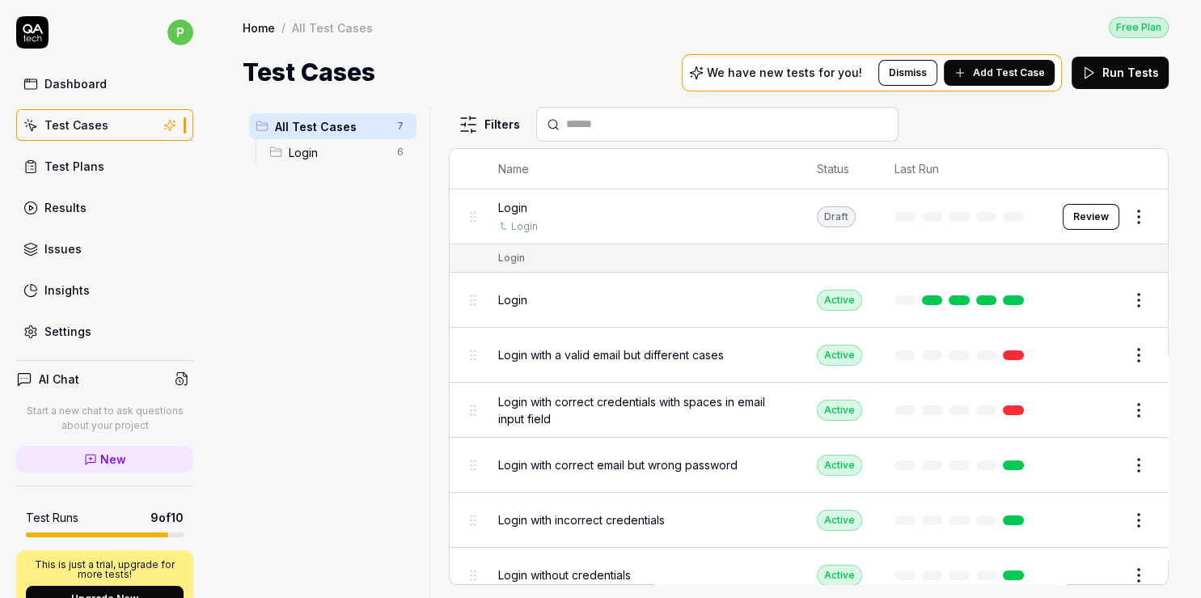
click at [74, 332] on div "Settings" at bounding box center [67, 331] width 47 height 17
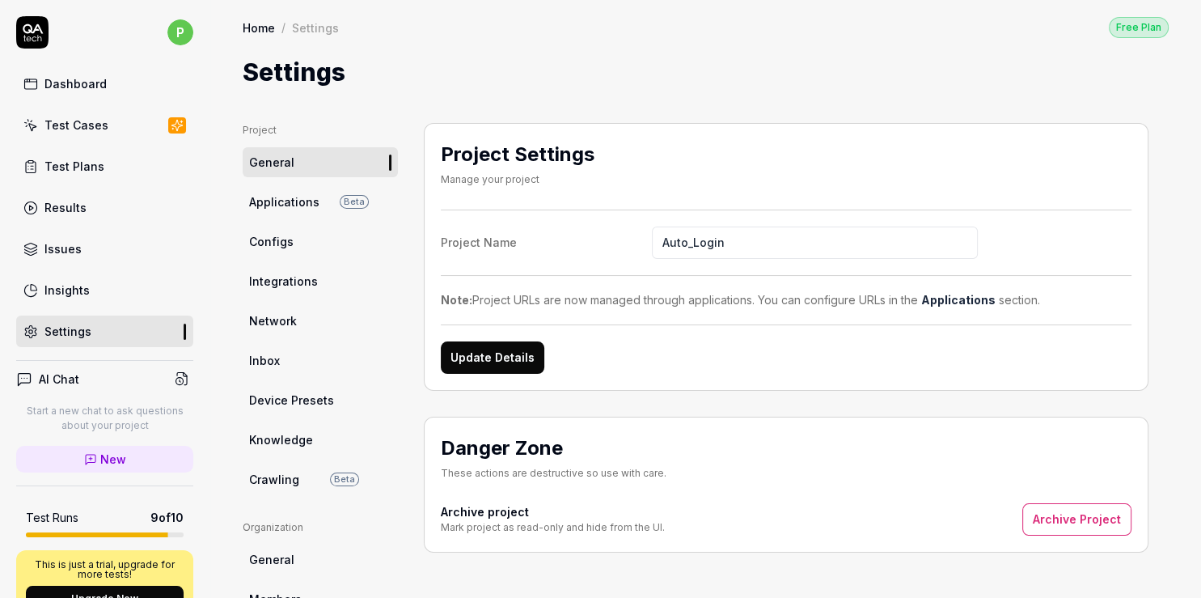
click at [290, 290] on link "Integrations" at bounding box center [320, 281] width 155 height 30
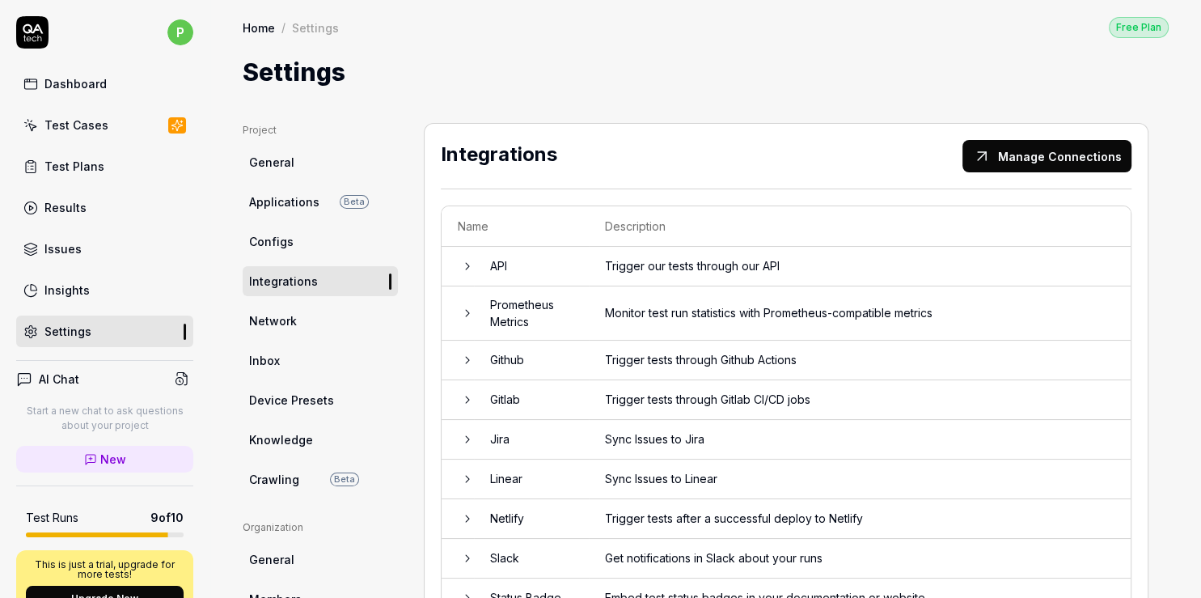
click at [1038, 163] on button "Manage Connections" at bounding box center [1047, 156] width 169 height 32
